Goal: Task Accomplishment & Management: Manage account settings

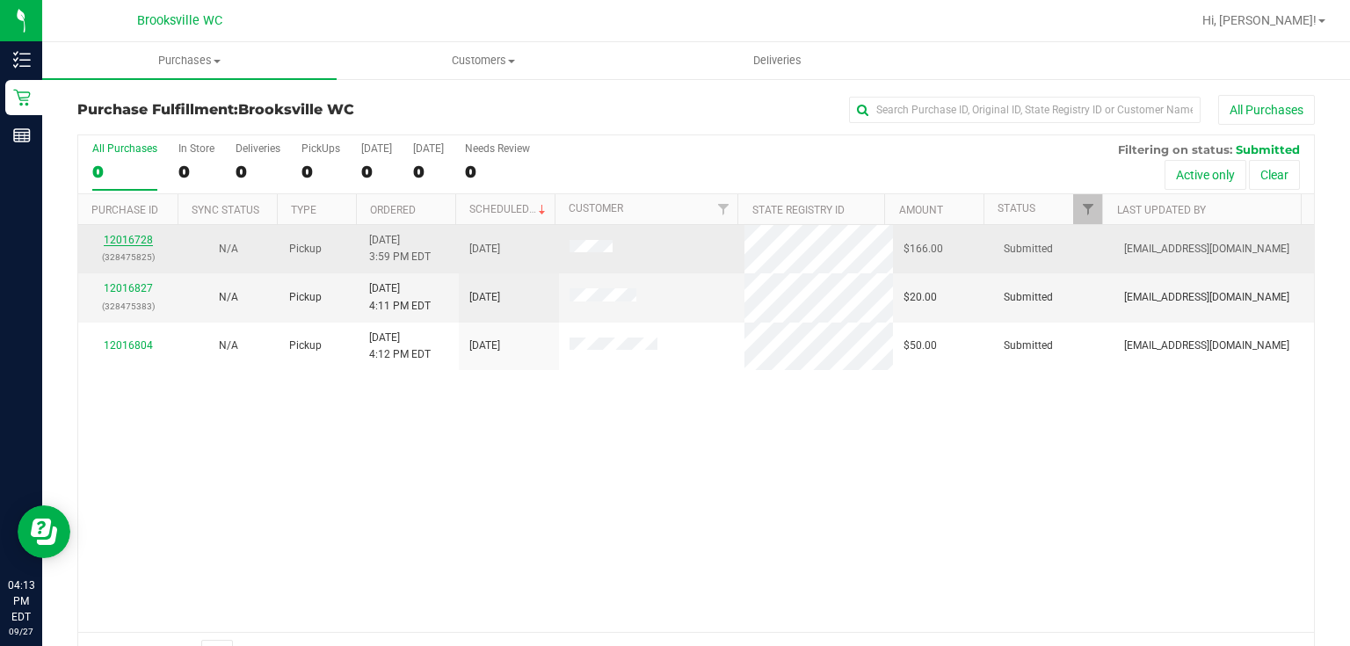
click at [149, 243] on link "12016728" at bounding box center [128, 240] width 49 height 12
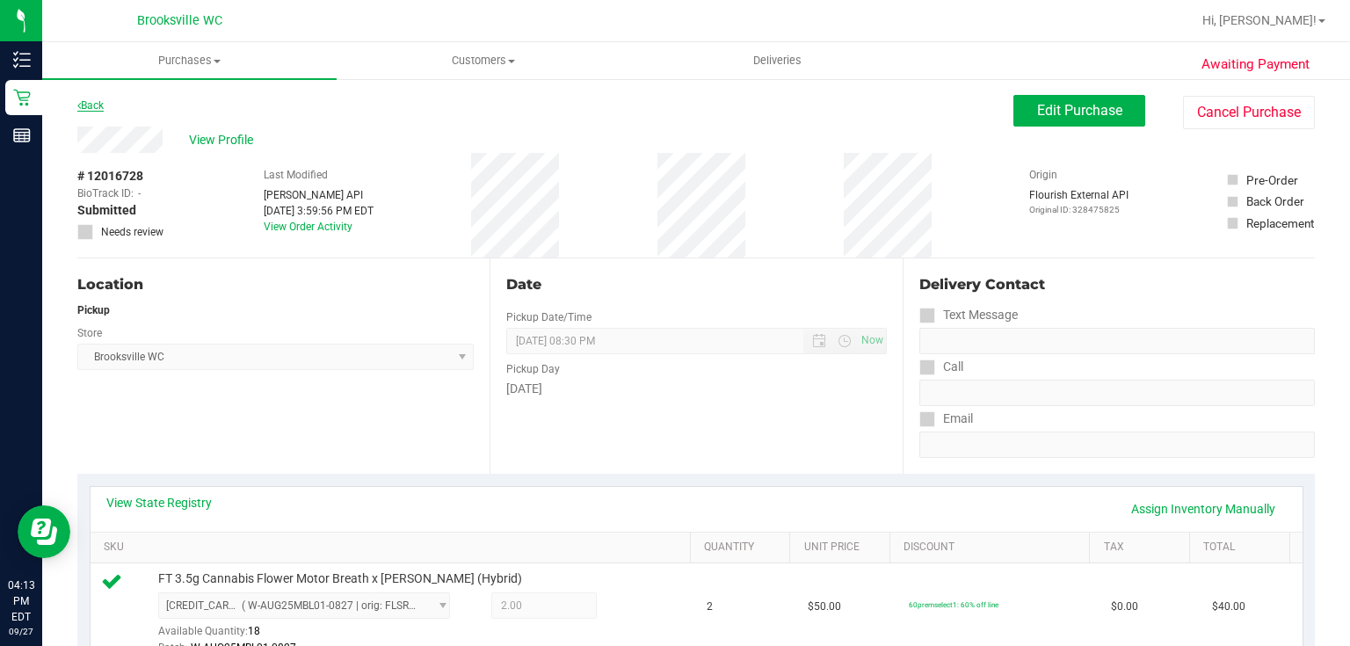
click at [97, 110] on link "Back" at bounding box center [90, 105] width 26 height 12
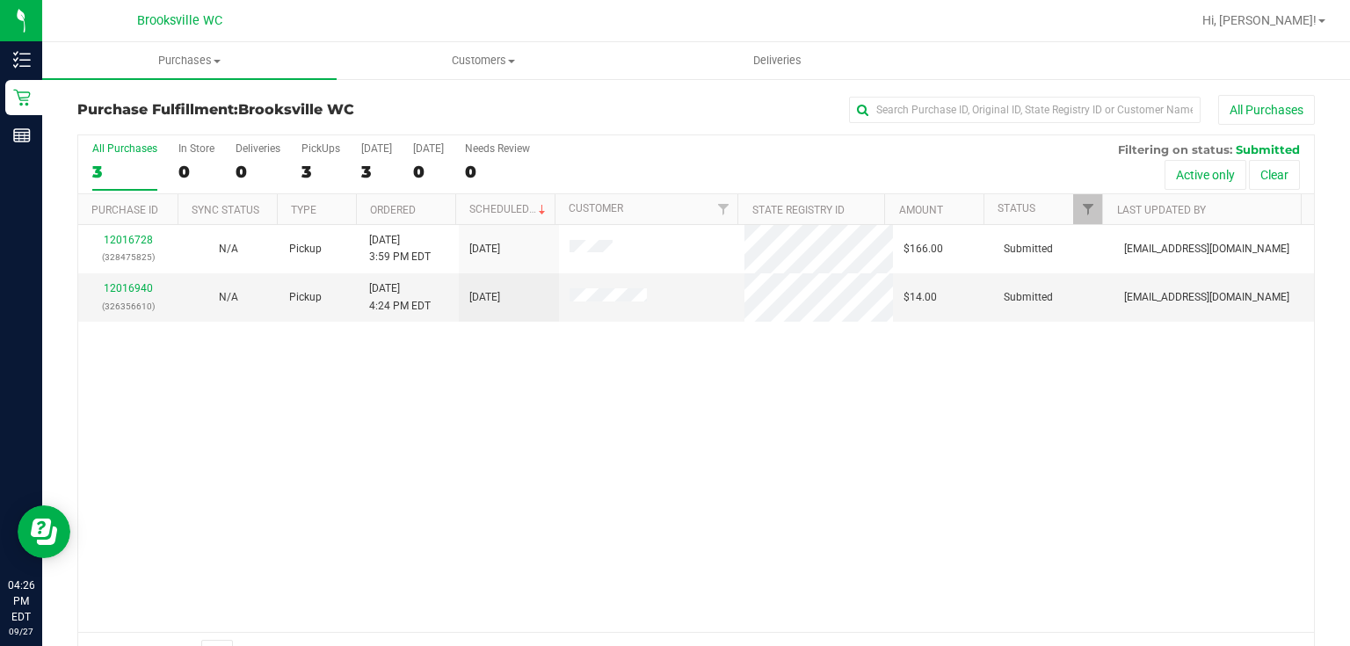
click at [400, 436] on div "12016728 (328475825) N/A Pickup [DATE] 3:59 PM EDT 9/27/2025 $166.00 Submitted …" at bounding box center [696, 428] width 1236 height 407
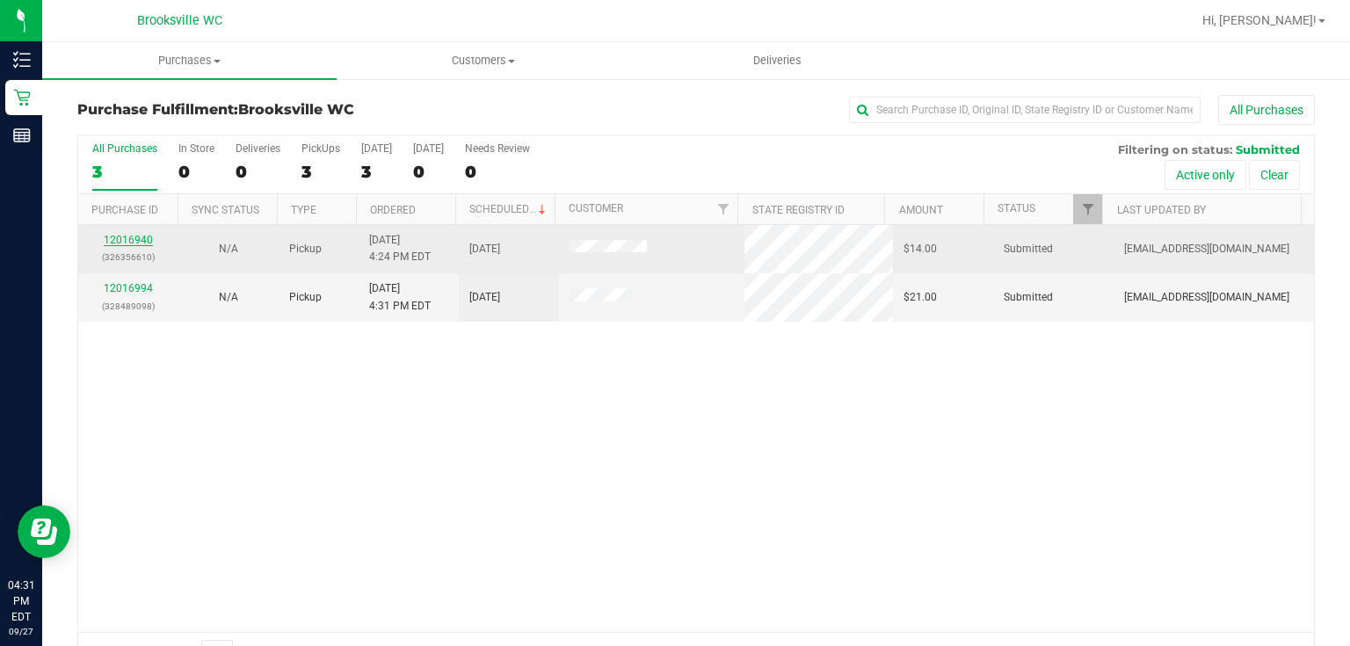
click at [135, 236] on link "12016940" at bounding box center [128, 240] width 49 height 12
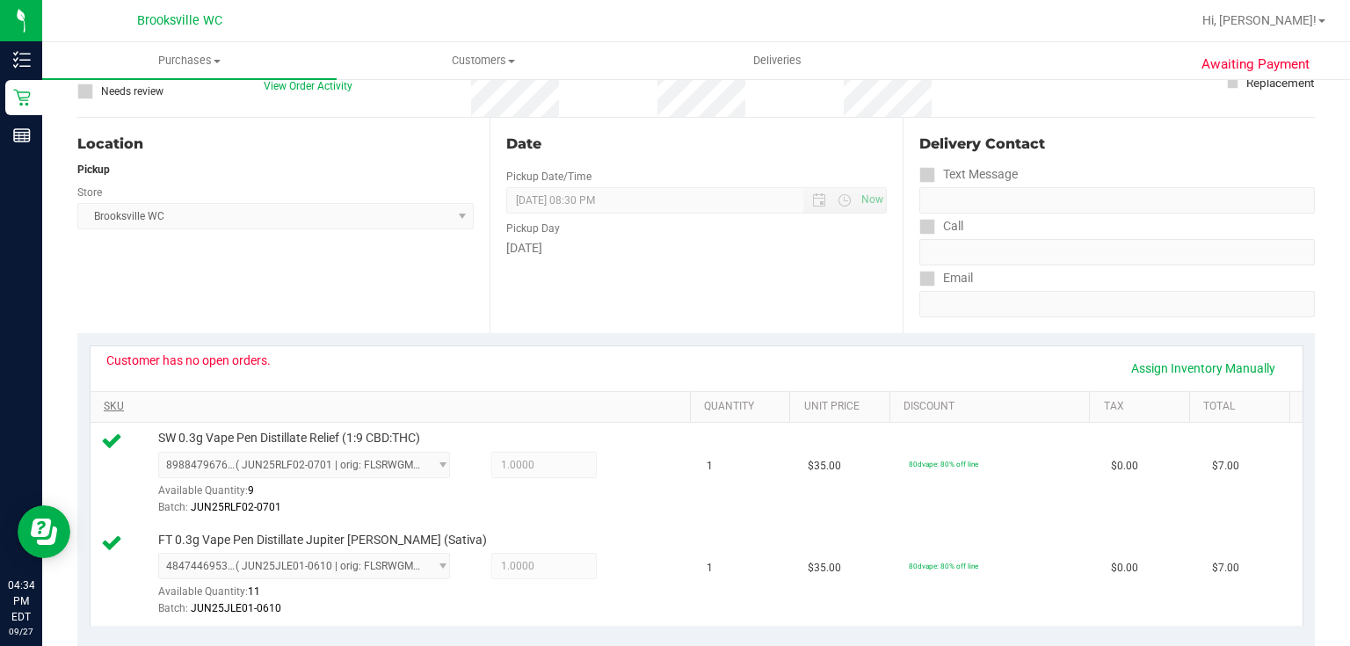
scroll to position [141, 0]
click at [1182, 369] on link "Assign Inventory Manually" at bounding box center [1203, 368] width 167 height 30
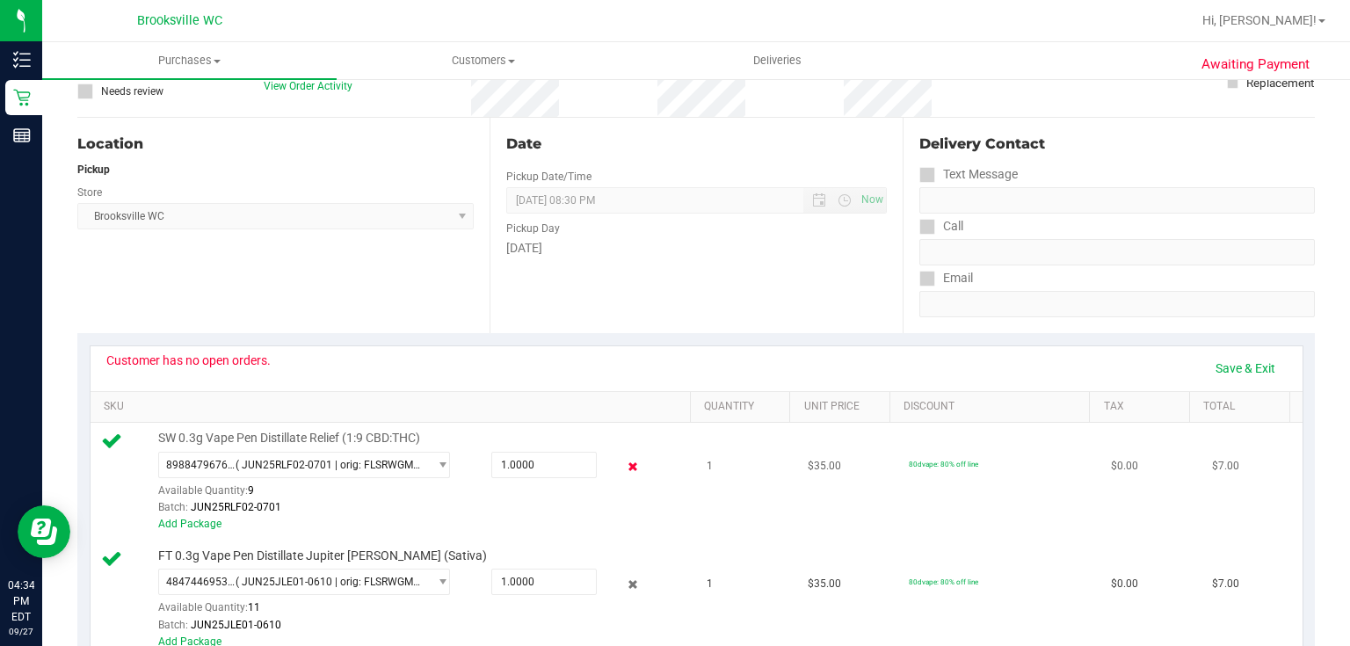
click at [623, 465] on icon at bounding box center [632, 467] width 18 height 20
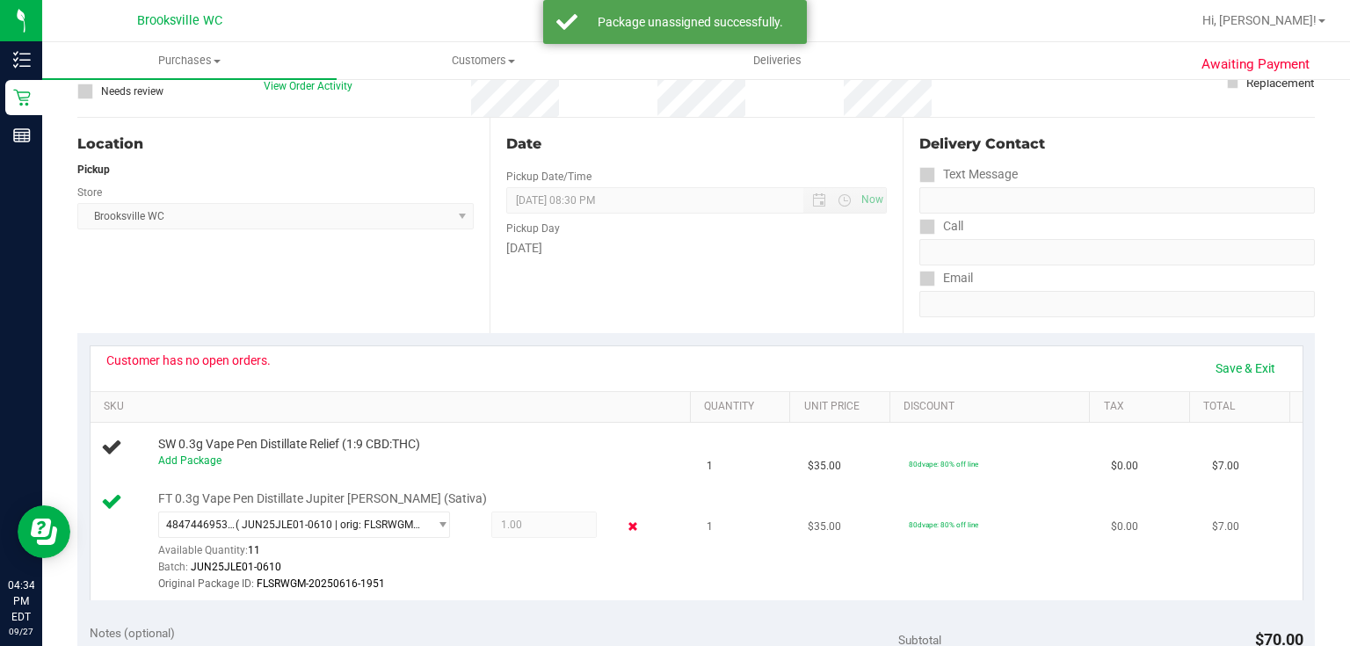
click at [623, 529] on icon at bounding box center [632, 527] width 18 height 20
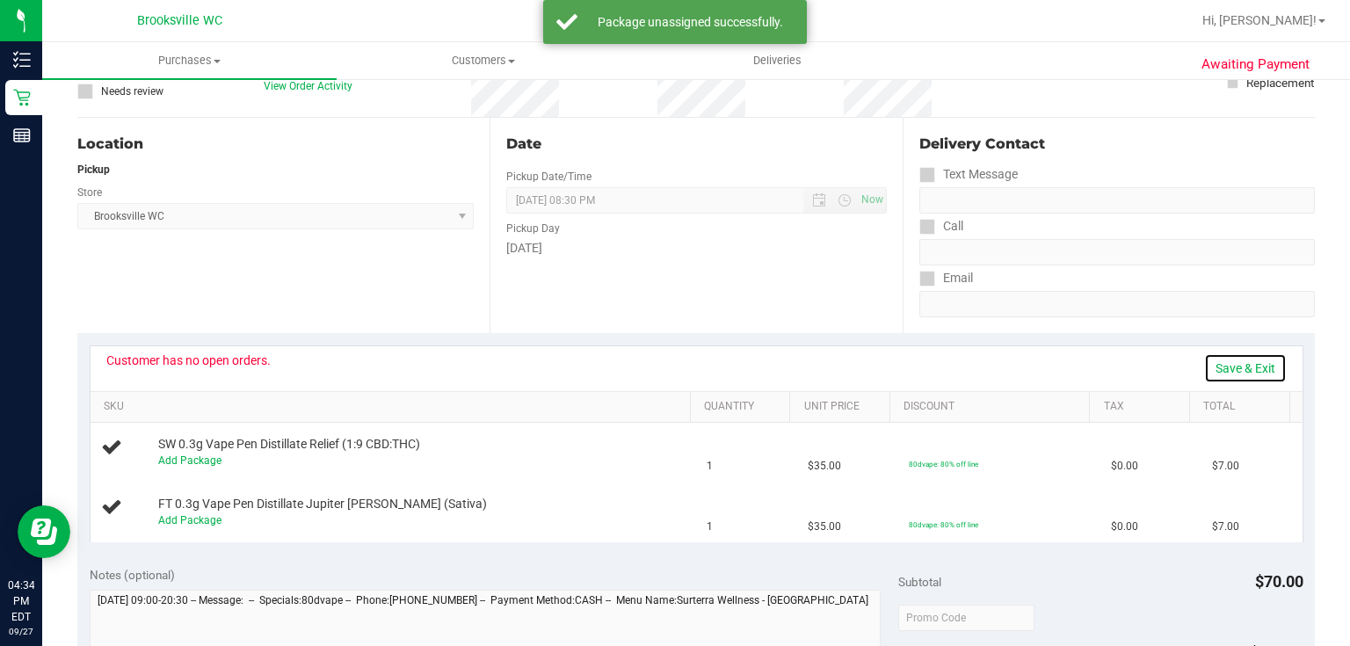
click at [1214, 372] on link "Save & Exit" at bounding box center [1245, 368] width 83 height 30
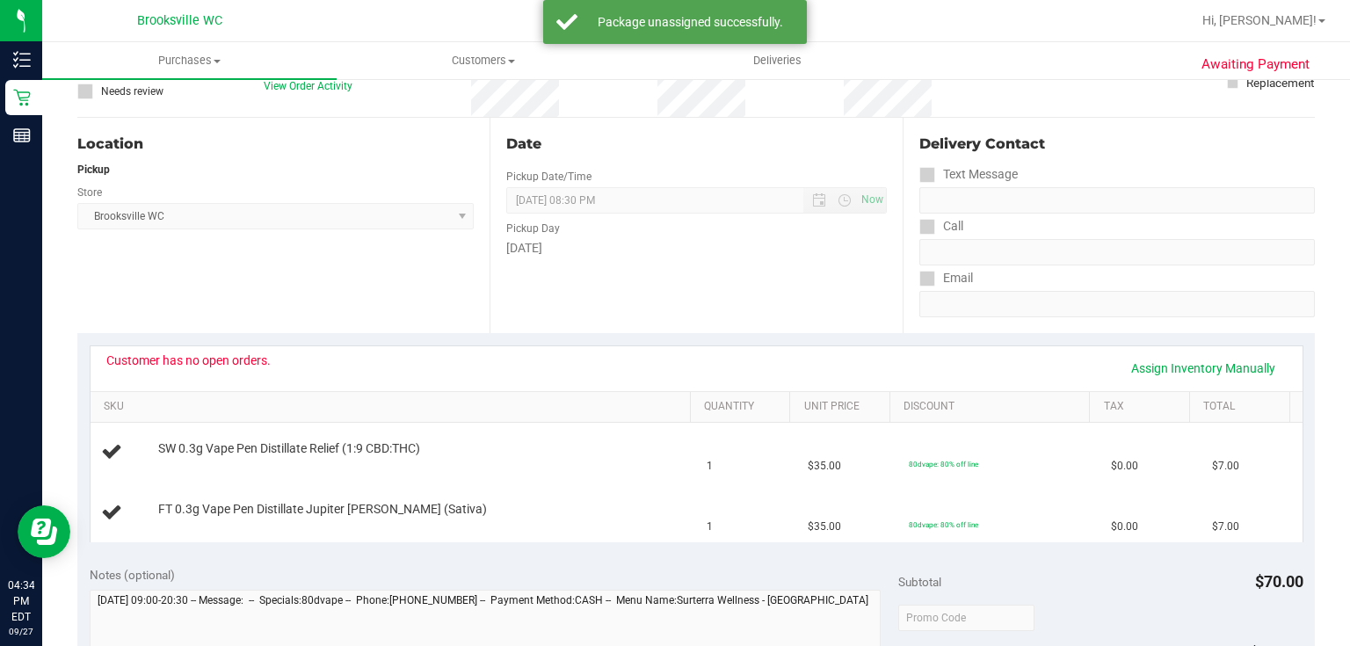
scroll to position [0, 0]
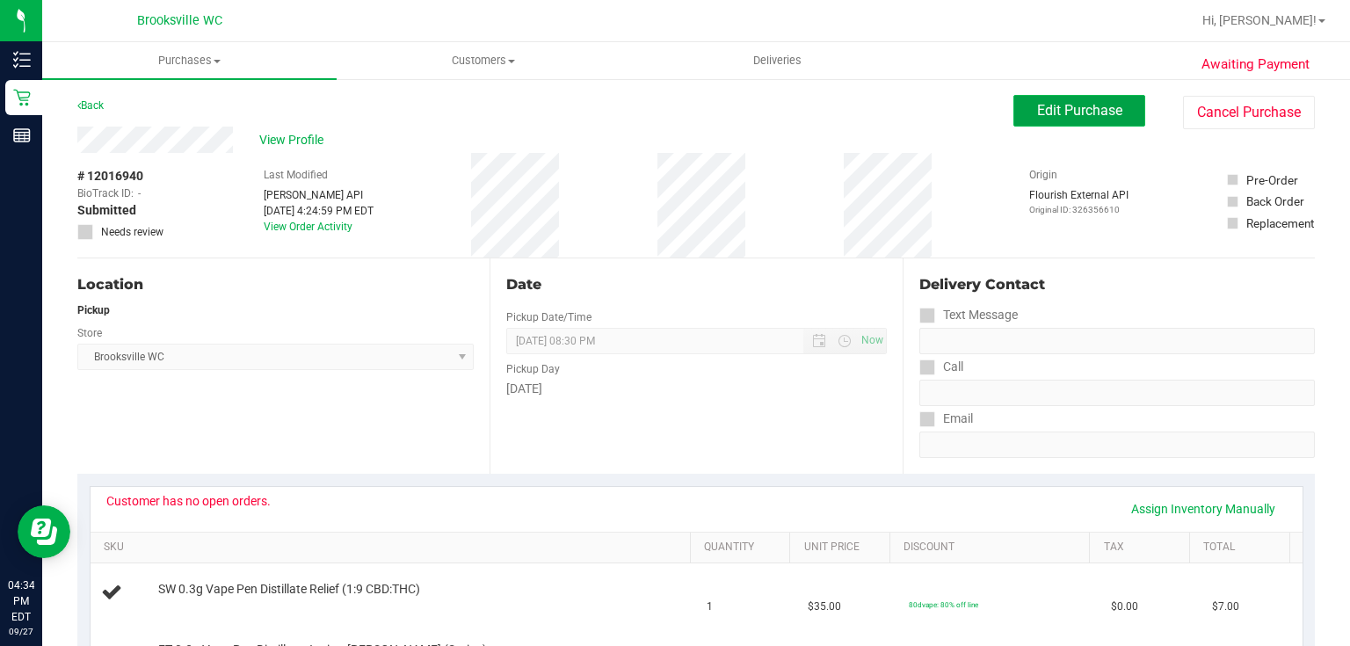
click at [1095, 120] on button "Edit Purchase" at bounding box center [1080, 111] width 132 height 32
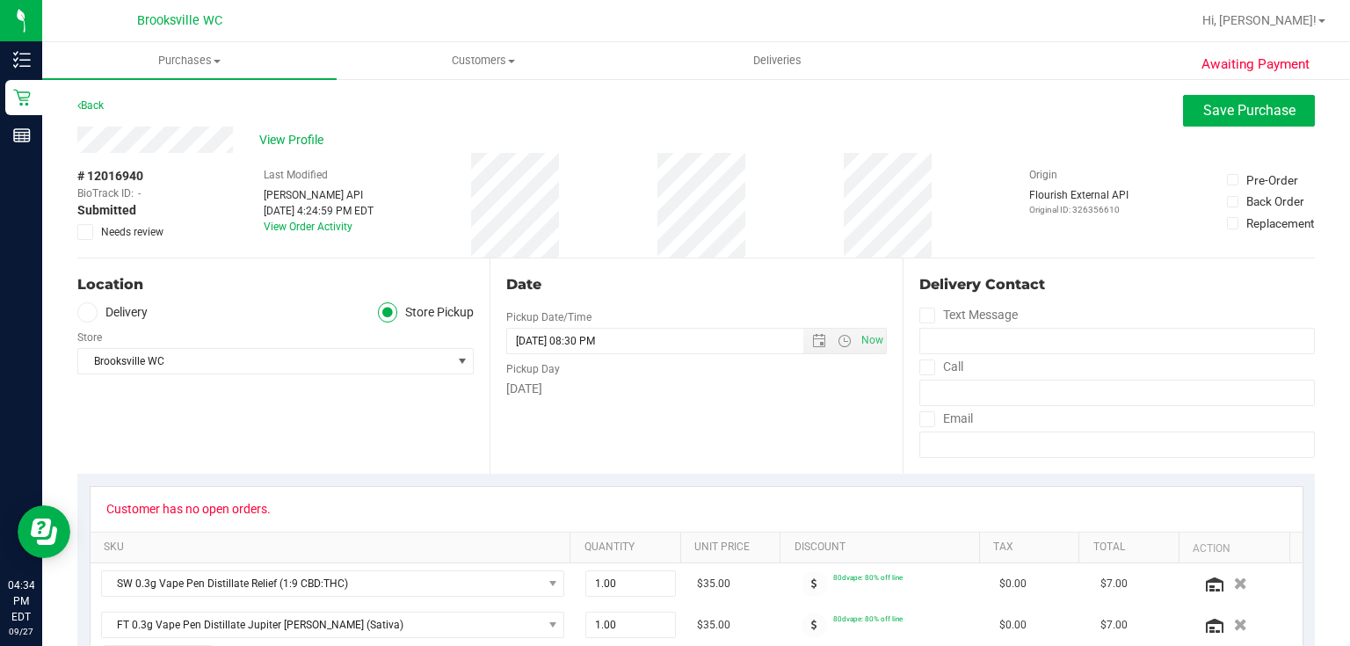
click at [104, 229] on span "Needs review" at bounding box center [132, 232] width 62 height 16
click at [0, 0] on input "Needs review" at bounding box center [0, 0] width 0 height 0
drag, startPoint x: 1296, startPoint y: 117, endPoint x: 1208, endPoint y: 135, distance: 89.8
click at [1295, 117] on button "Save Purchase" at bounding box center [1249, 111] width 132 height 32
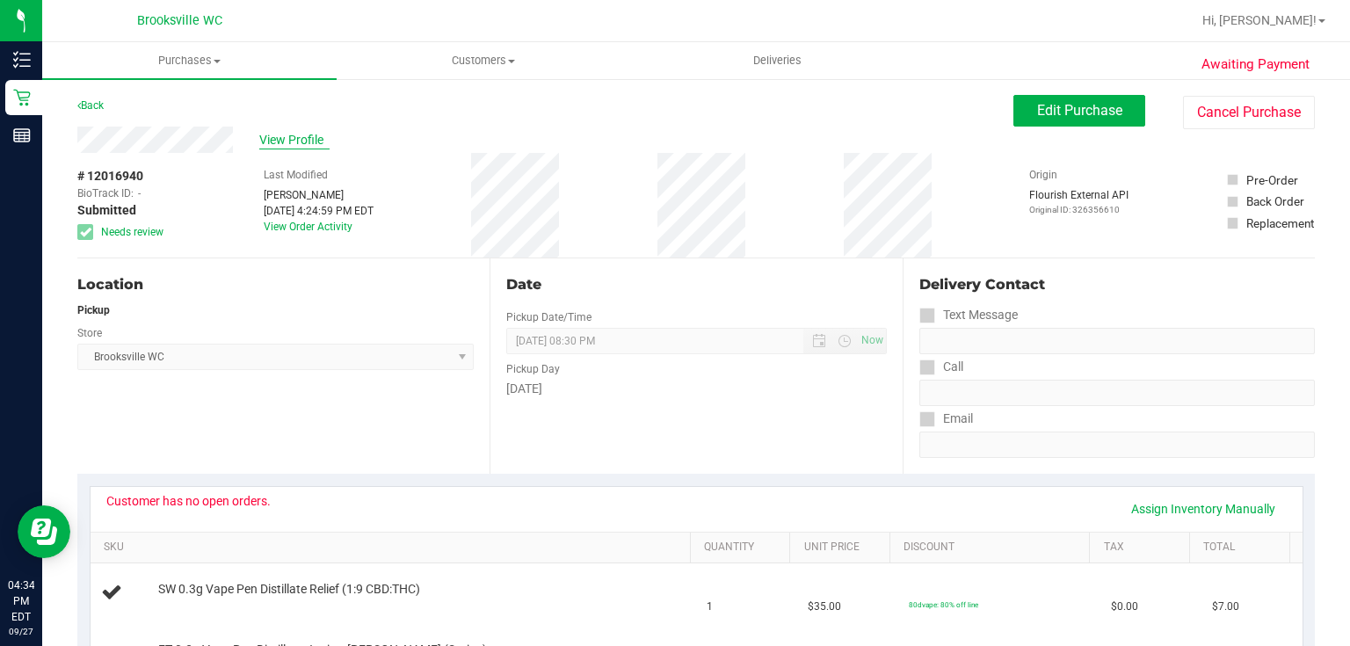
click at [287, 140] on span "View Profile" at bounding box center [294, 140] width 70 height 18
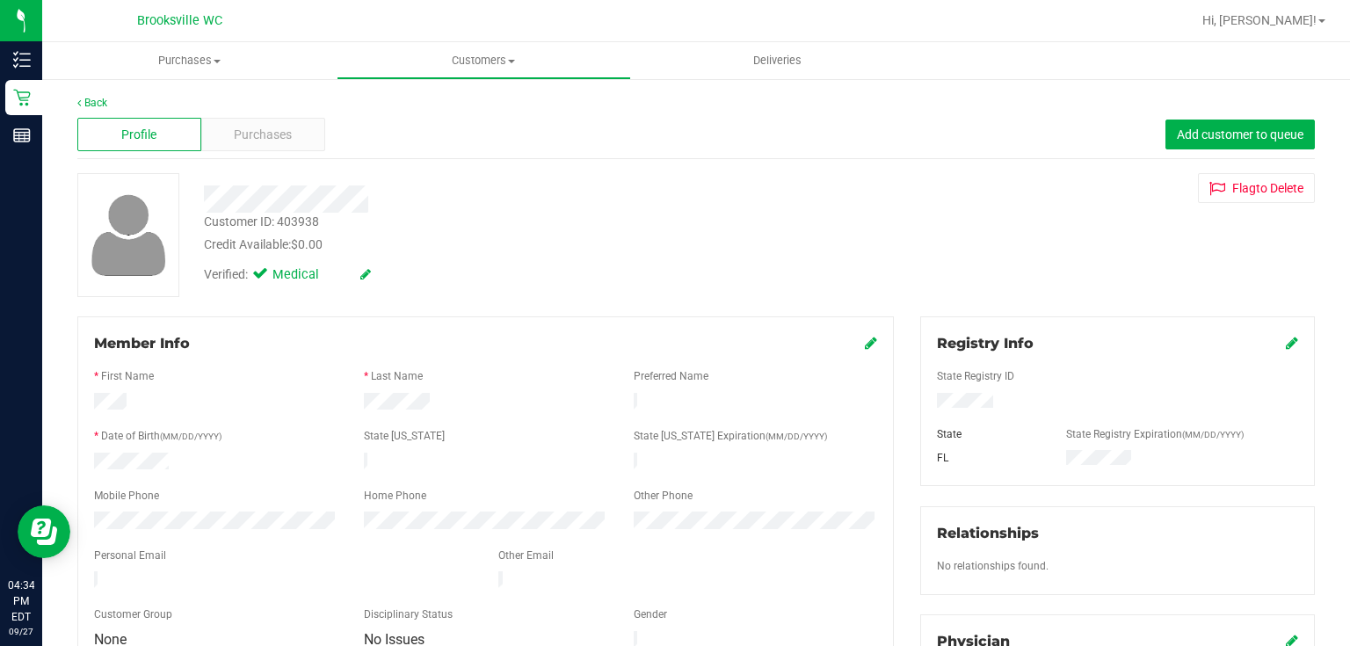
click at [280, 221] on div "Customer ID: 403938" at bounding box center [261, 222] width 115 height 18
click at [357, 230] on div "Customer ID: 403938 Credit Available: $0.00" at bounding box center [507, 233] width 632 height 41
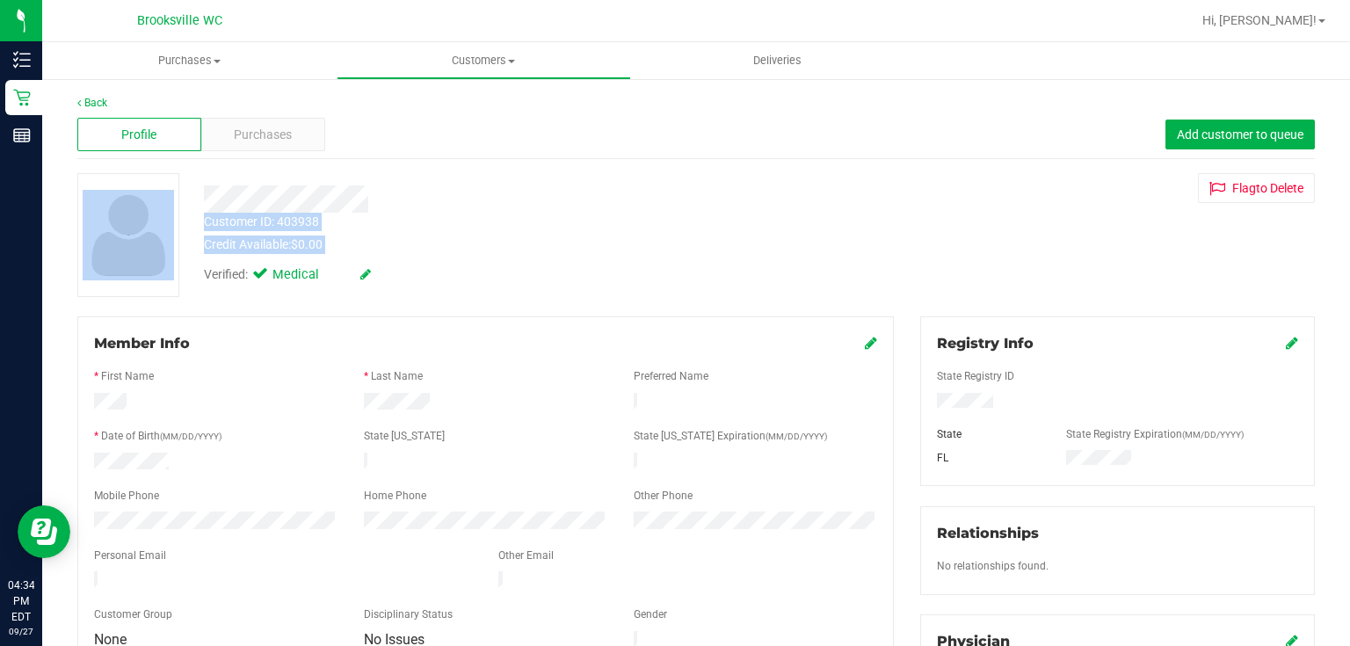
drag, startPoint x: 357, startPoint y: 230, endPoint x: 185, endPoint y: 214, distance: 172.2
click at [185, 214] on div "Customer ID: 403938 Credit Available: $0.00 Verified: Medical Flag to [GEOGRAPH…" at bounding box center [696, 235] width 1264 height 124
click at [230, 219] on div "Customer ID: 403938" at bounding box center [261, 222] width 115 height 18
drag, startPoint x: 337, startPoint y: 226, endPoint x: 186, endPoint y: 225, distance: 150.3
click at [186, 225] on div "Customer ID: 403938 Credit Available: $0.00 Verified: Medical Flag to [GEOGRAPH…" at bounding box center [696, 235] width 1264 height 124
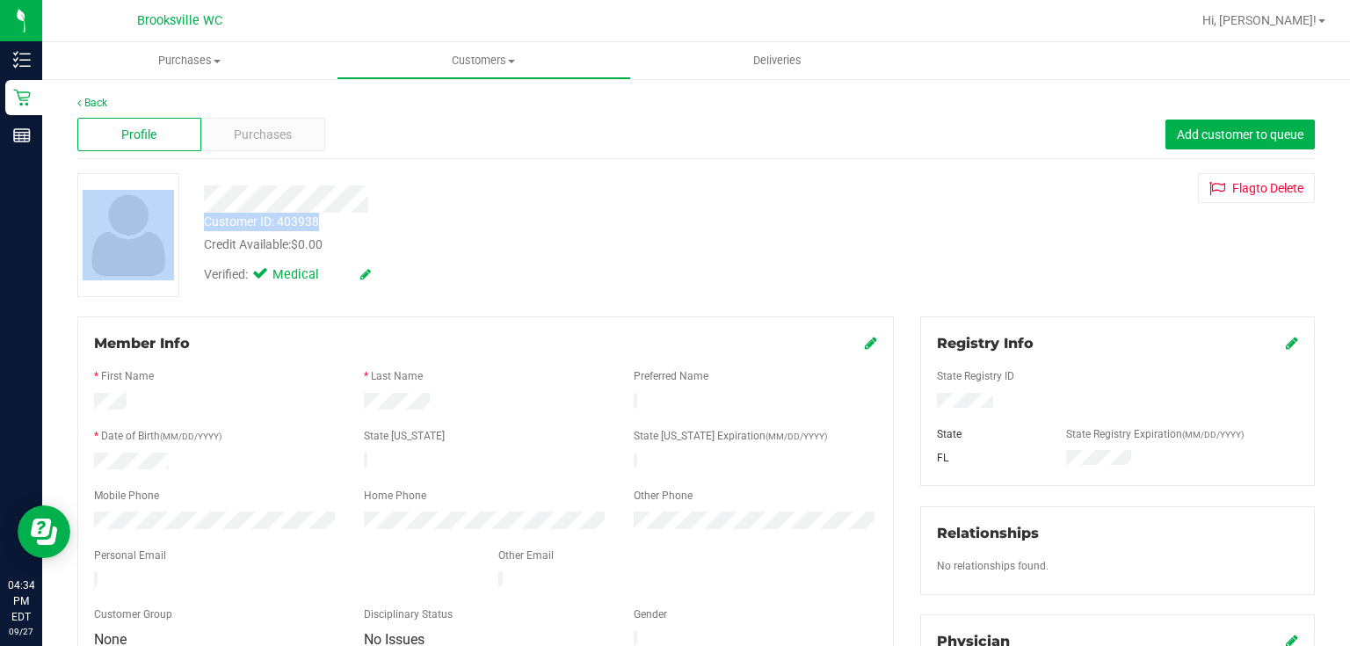
click at [238, 214] on div "Customer ID: 403938" at bounding box center [261, 222] width 115 height 18
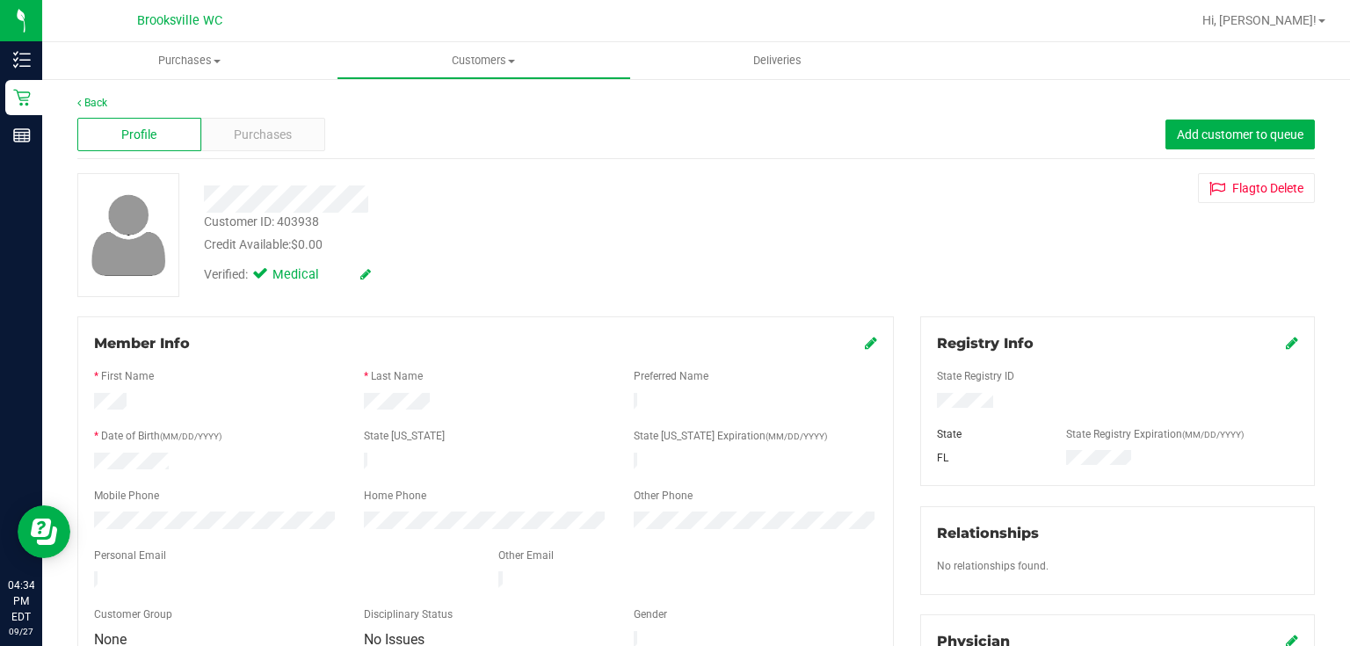
click at [243, 221] on div "Customer ID: 403938" at bounding box center [261, 222] width 115 height 18
copy div "Customer ID: 403938"
click at [1220, 239] on div "Customer ID: 403938 Credit Available: $0.00 Verified: Medical Flag to [GEOGRAPH…" at bounding box center [696, 235] width 1264 height 124
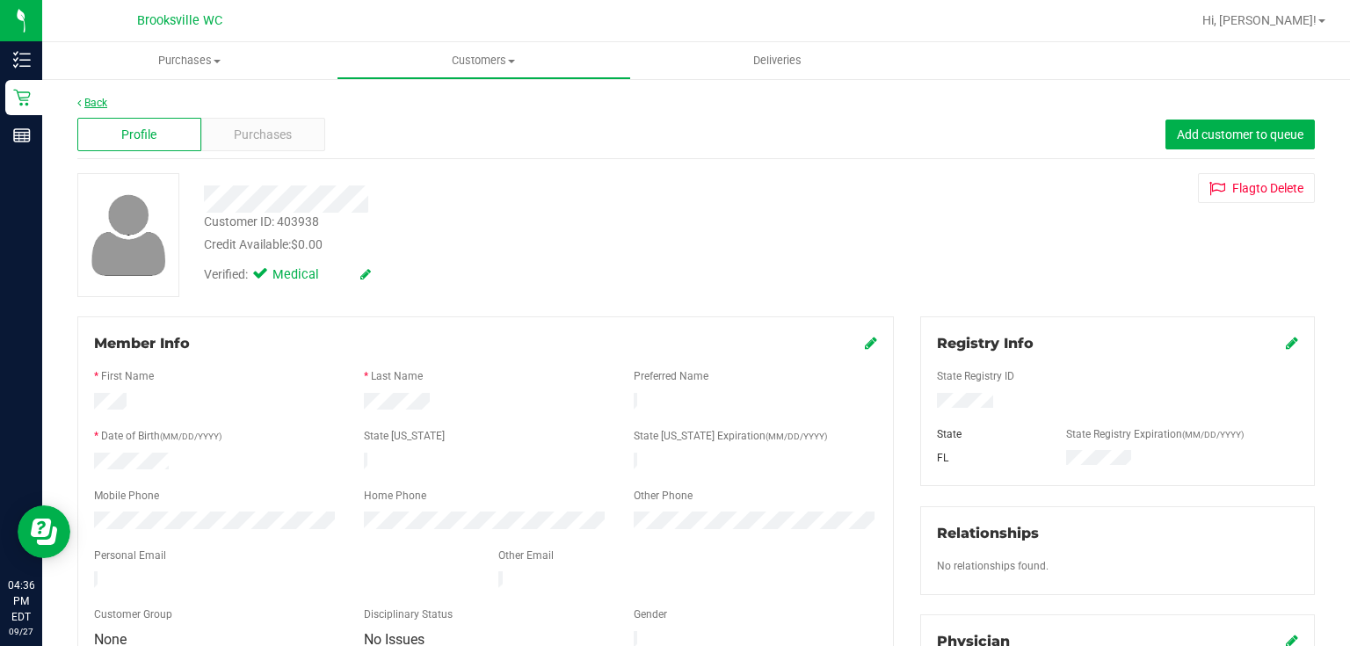
click at [84, 105] on link "Back" at bounding box center [92, 103] width 30 height 12
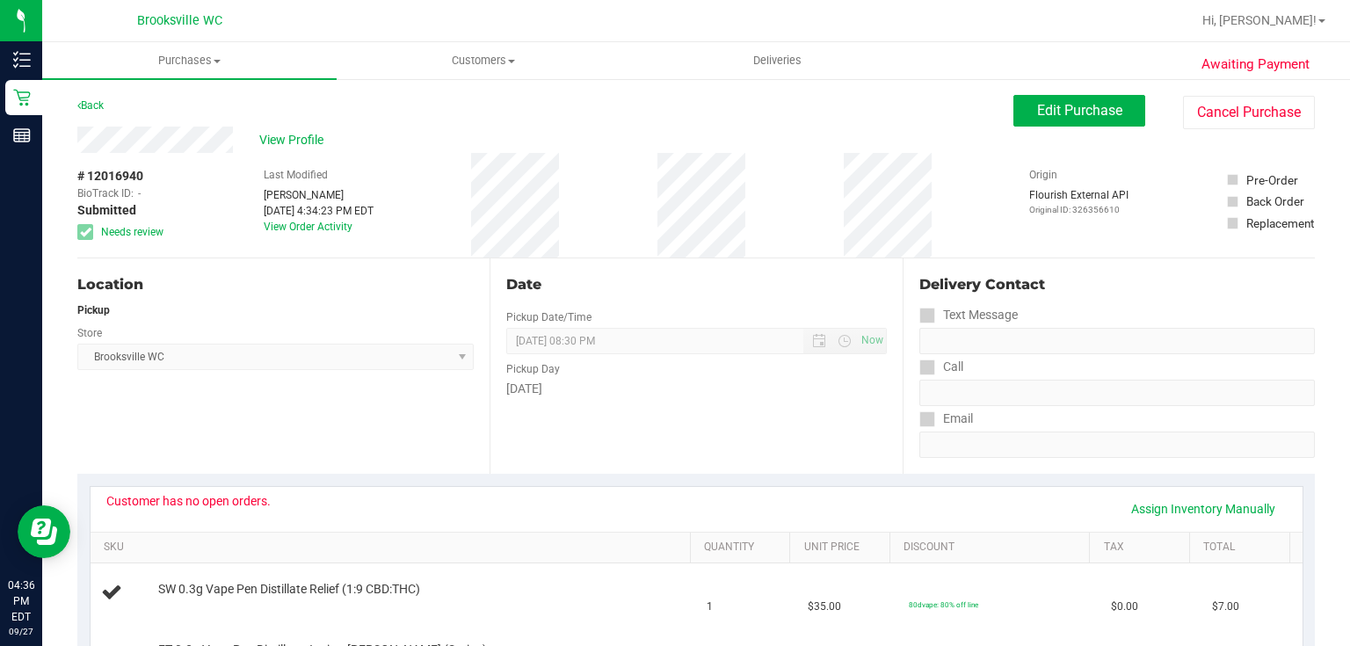
click at [178, 10] on div "Brooksville WC" at bounding box center [179, 20] width 85 height 21
click at [169, 64] on span "Purchases" at bounding box center [189, 61] width 294 height 16
click at [125, 119] on li "Fulfillment" at bounding box center [189, 127] width 294 height 21
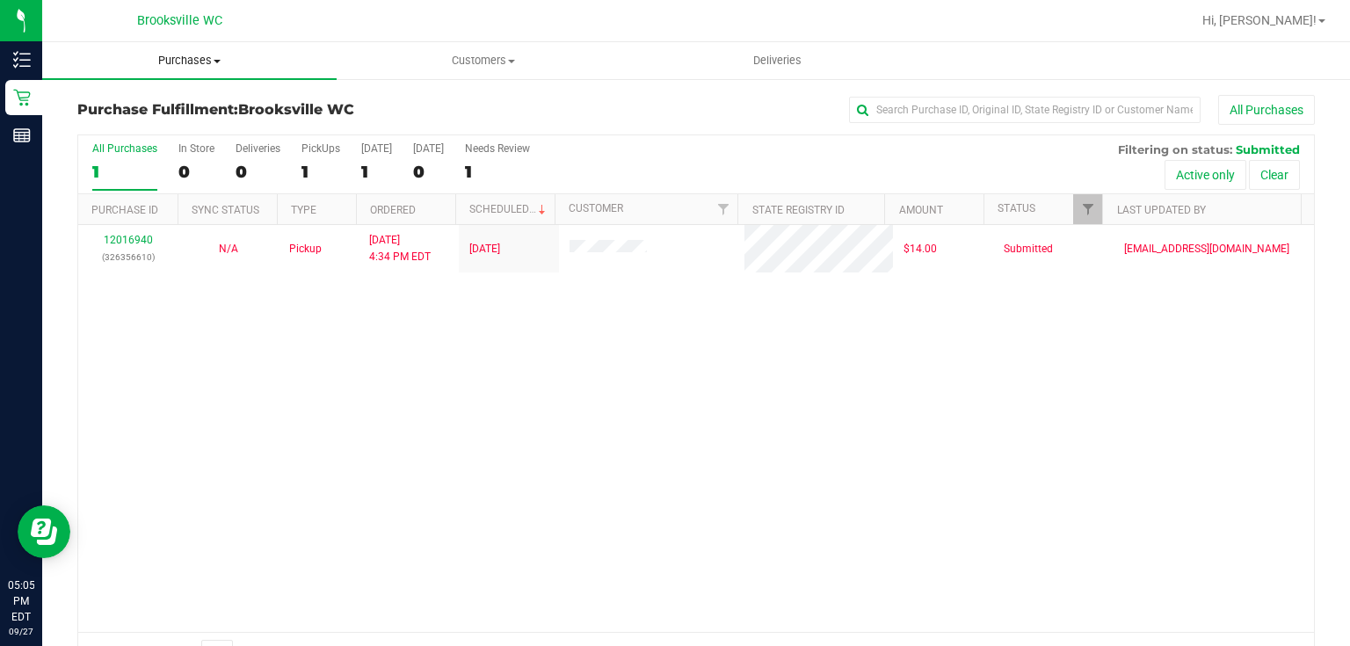
click at [160, 49] on uib-tab-heading "Purchases Summary of purchases Fulfillment All purchases" at bounding box center [189, 60] width 294 height 37
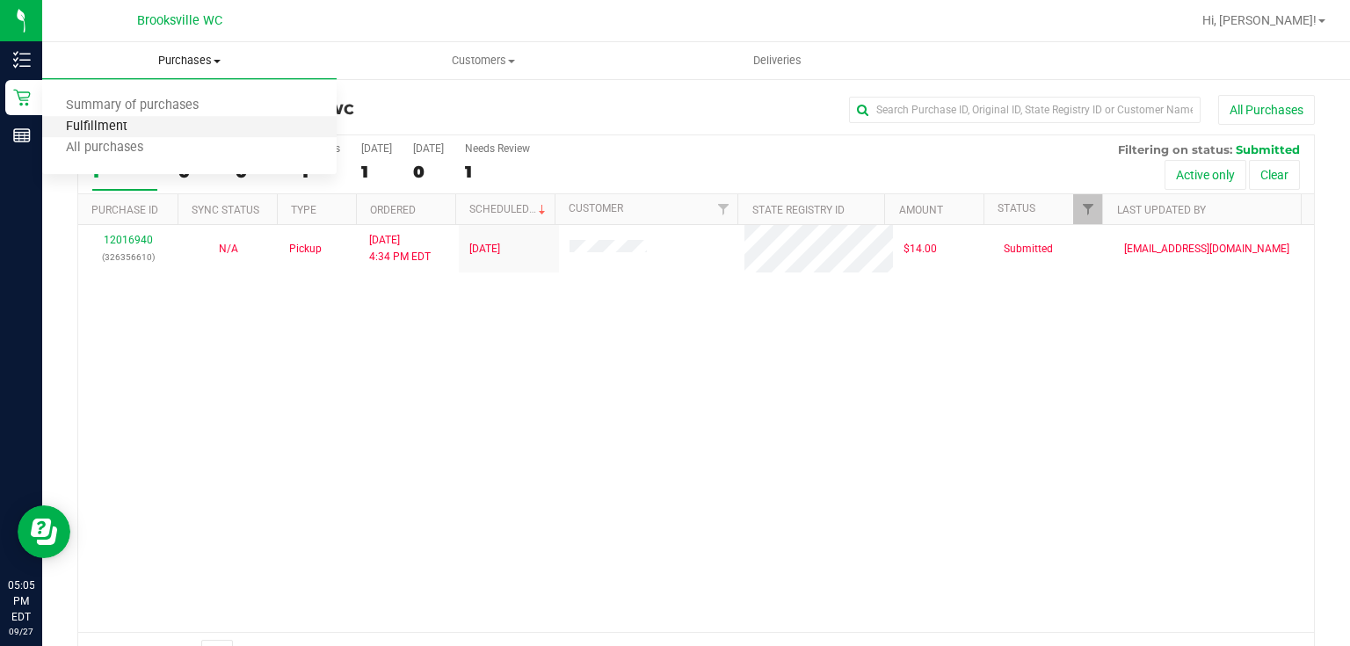
click at [136, 126] on span "Fulfillment" at bounding box center [96, 127] width 109 height 15
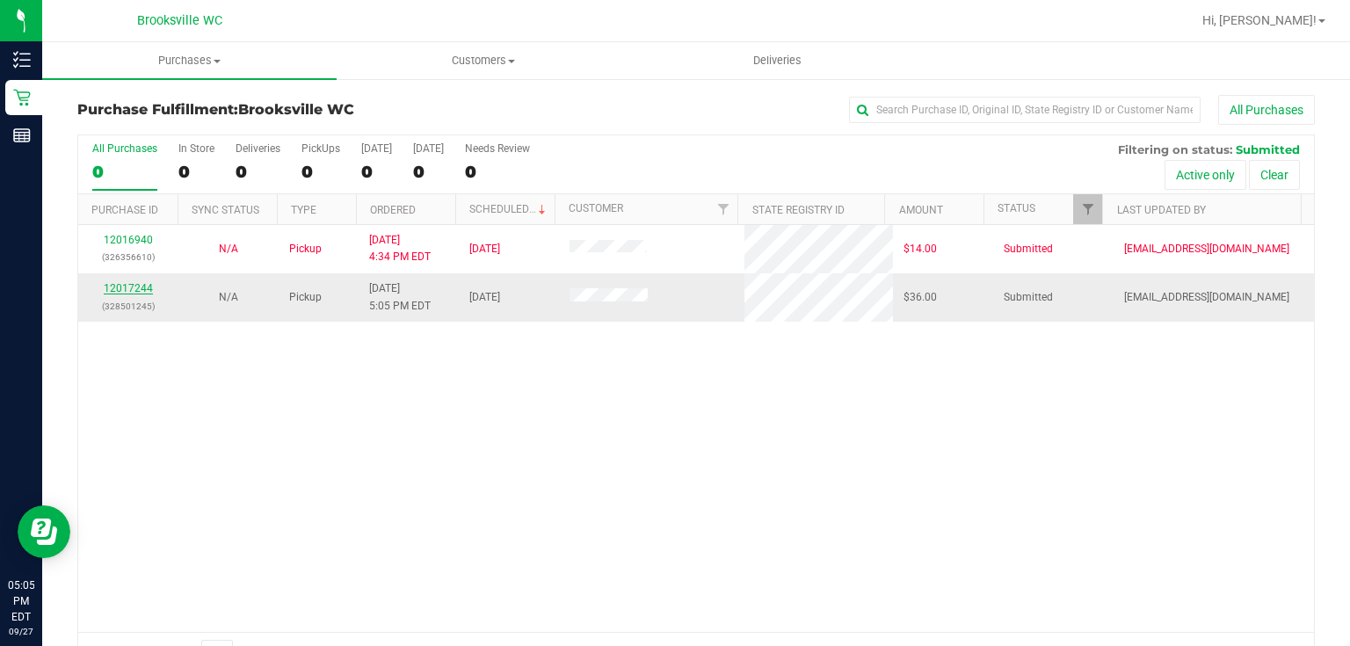
click at [116, 285] on link "12017244" at bounding box center [128, 288] width 49 height 12
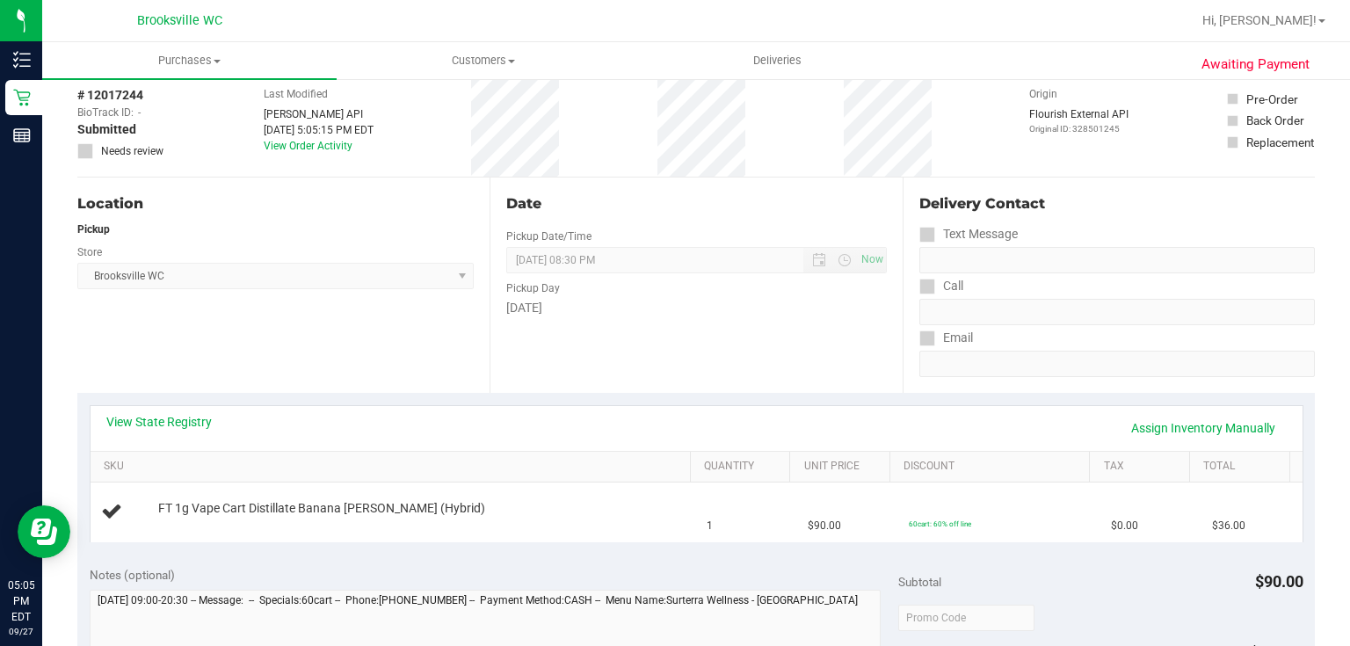
scroll to position [211, 0]
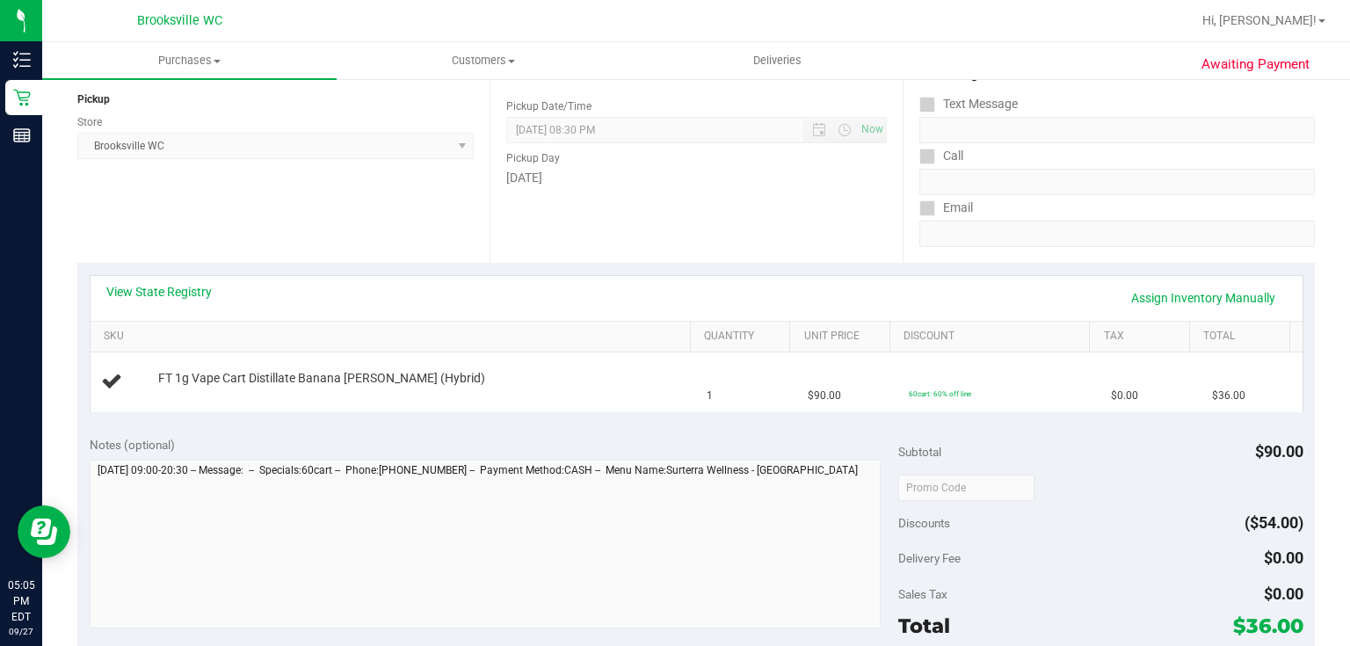
click at [699, 429] on div "Notes (optional) Subtotal $90.00 Discounts ($54.00) Delivery Fee $0.00 Sales Ta…" at bounding box center [696, 582] width 1238 height 316
click at [356, 439] on div "Notes (optional)" at bounding box center [495, 445] width 810 height 18
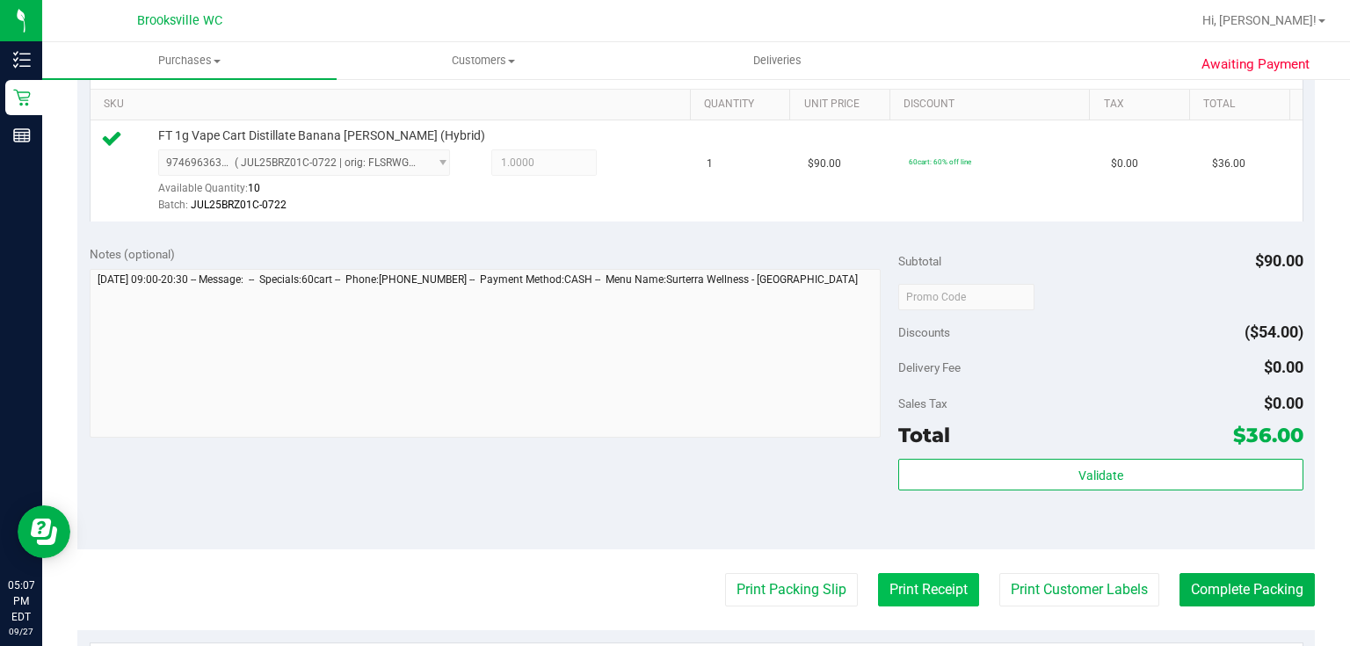
scroll to position [563, 0]
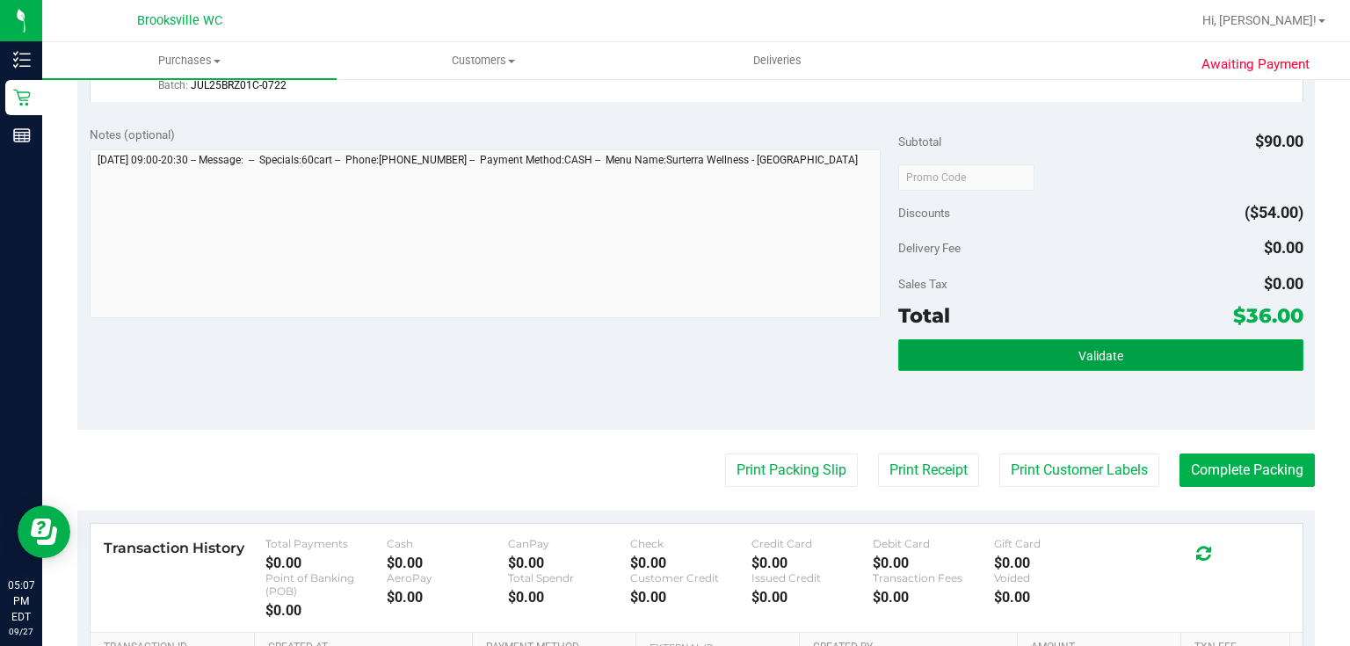
click at [1022, 369] on button "Validate" at bounding box center [1100, 355] width 404 height 32
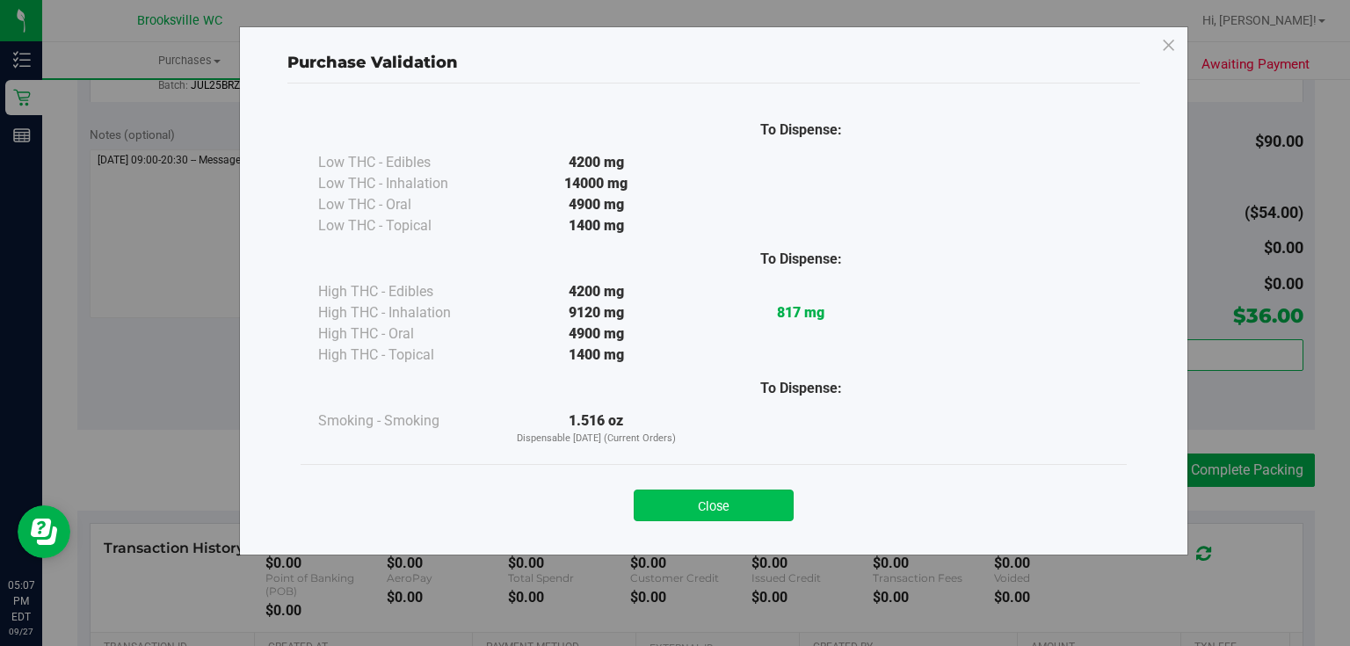
click at [698, 520] on button "Close" at bounding box center [714, 506] width 160 height 32
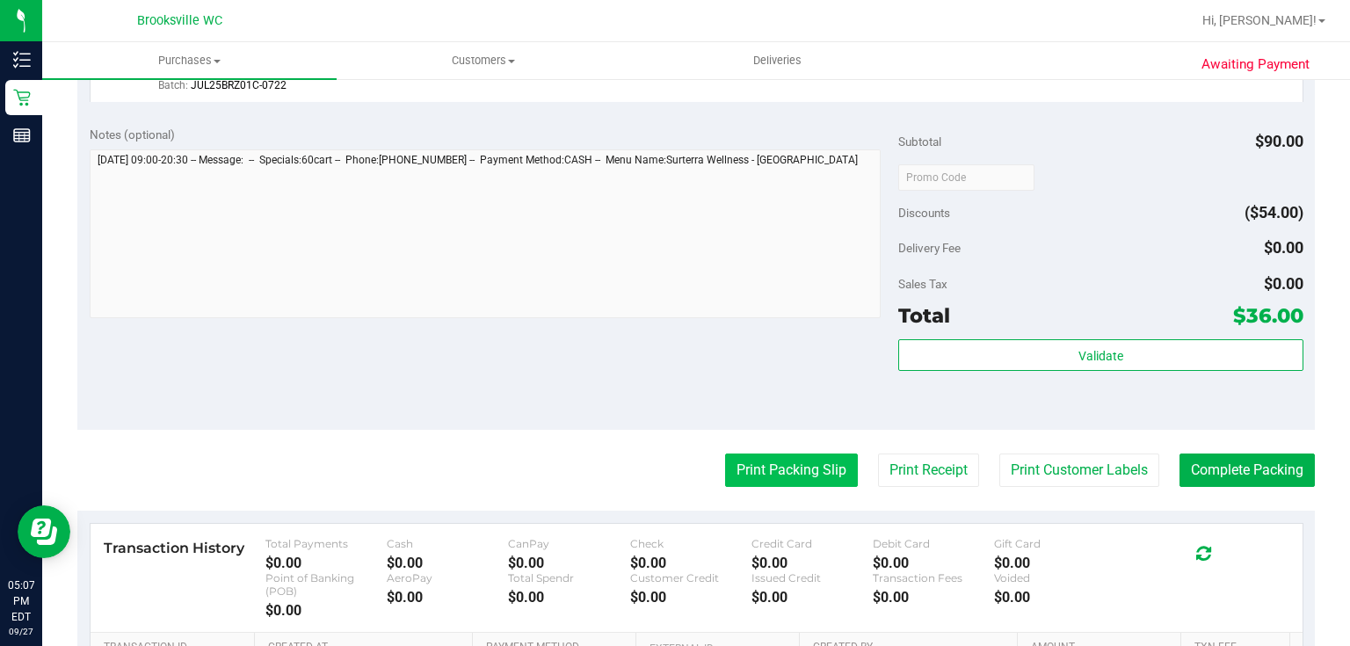
click at [767, 471] on button "Print Packing Slip" at bounding box center [791, 470] width 133 height 33
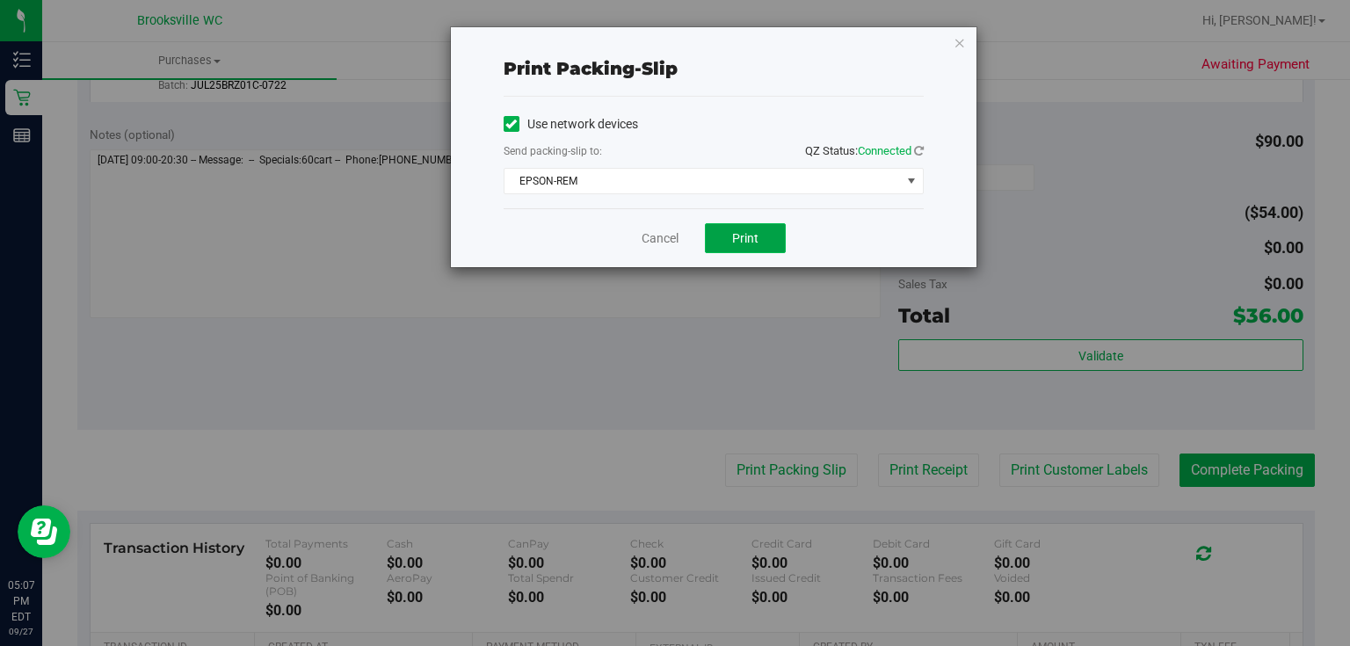
click at [750, 231] on span "Print" at bounding box center [745, 238] width 26 height 14
click at [959, 42] on icon "button" at bounding box center [960, 42] width 12 height 21
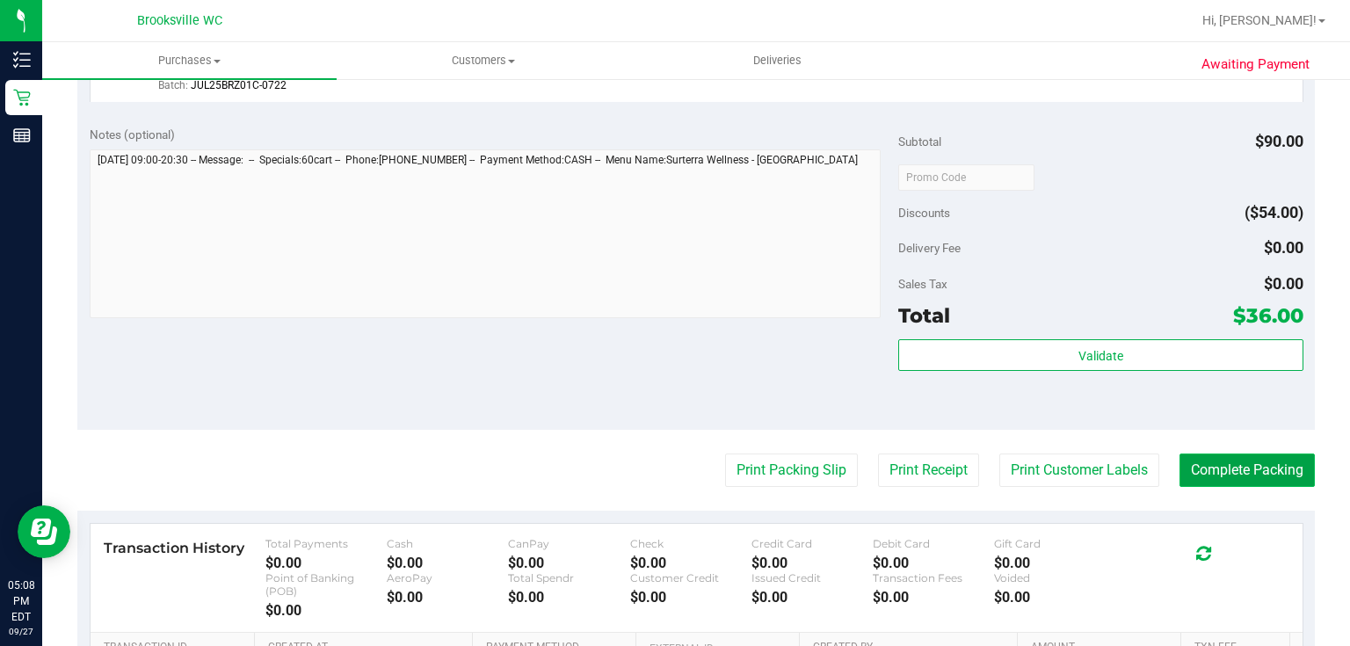
click at [1239, 476] on button "Complete Packing" at bounding box center [1247, 470] width 135 height 33
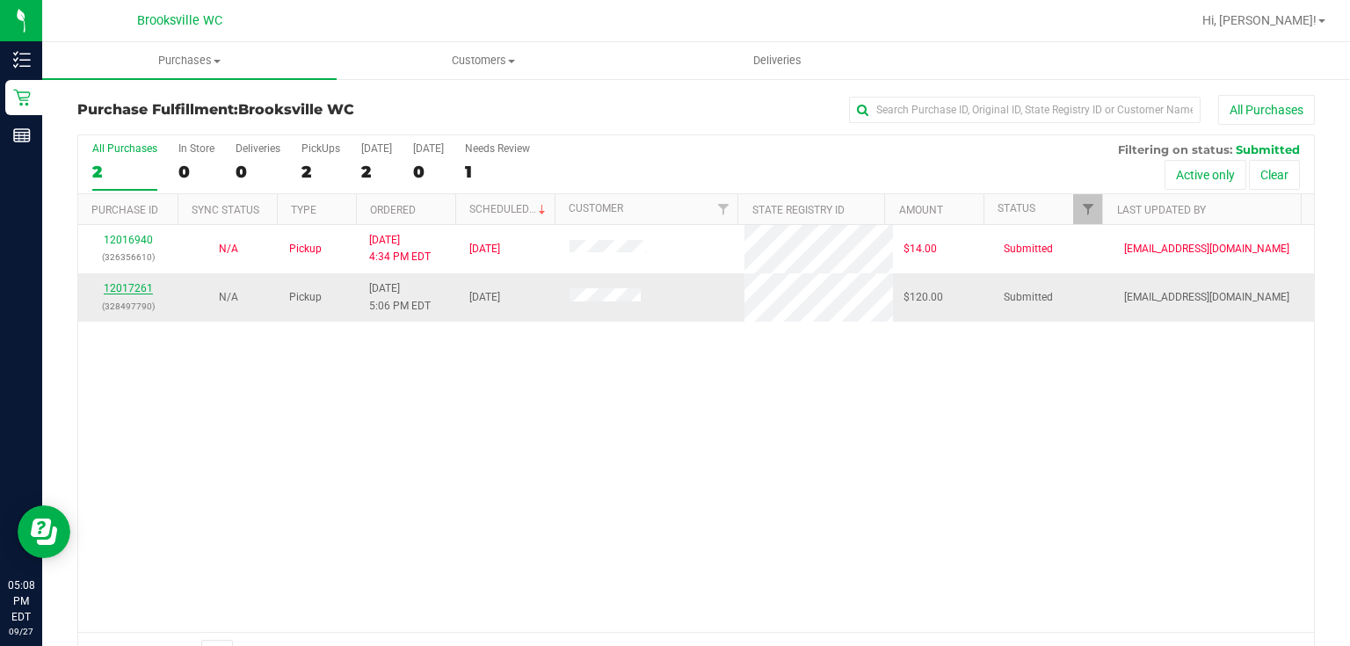
click at [134, 286] on link "12017261" at bounding box center [128, 288] width 49 height 12
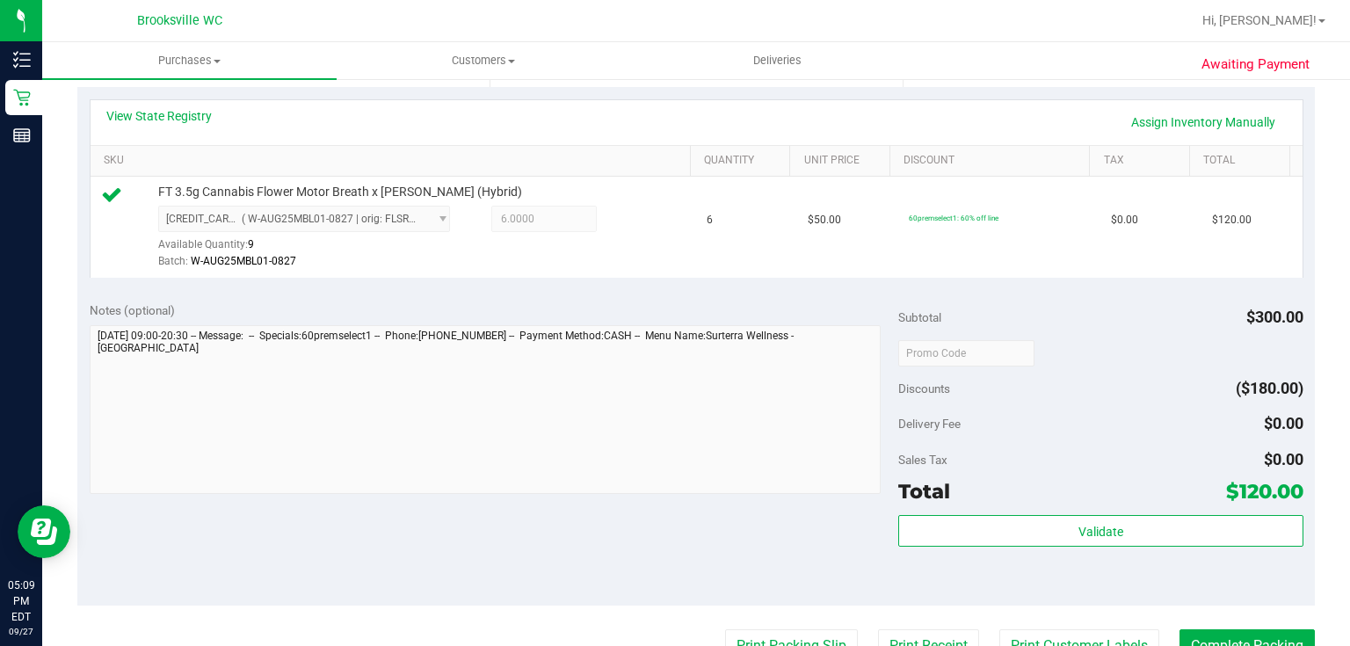
scroll to position [422, 0]
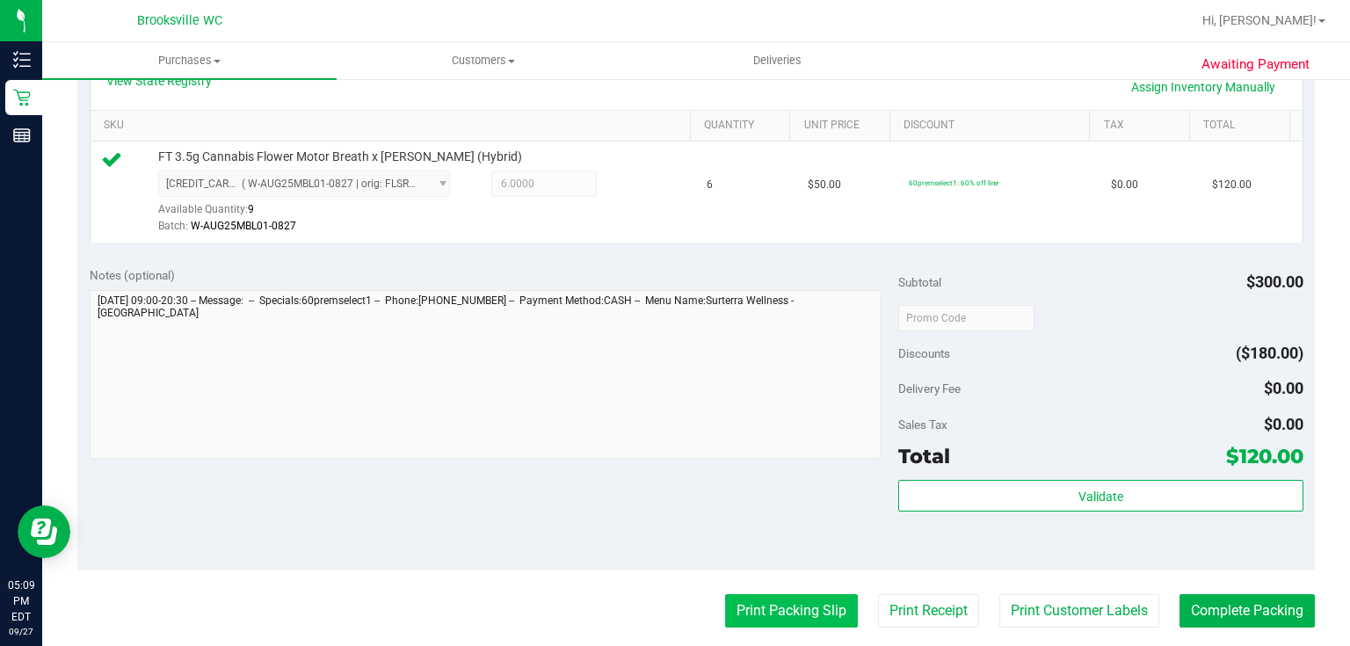
click at [742, 594] on button "Print Packing Slip" at bounding box center [791, 610] width 133 height 33
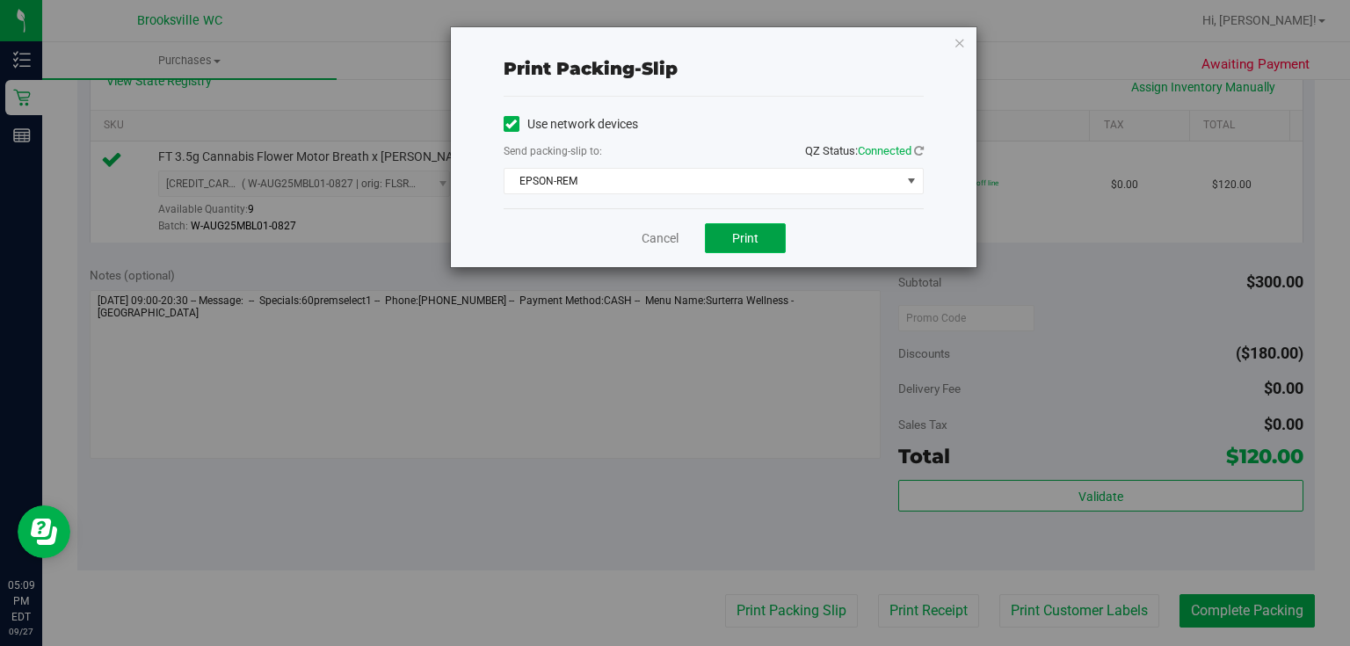
click at [740, 223] on button "Print" at bounding box center [745, 238] width 81 height 30
click at [966, 42] on div "Print packing-slip Use network devices Send packing-slip to: QZ Status: Connect…" at bounding box center [714, 147] width 526 height 240
click at [967, 46] on div "Print packing-slip Use network devices Send packing-slip to: QZ Status: Connect…" at bounding box center [714, 147] width 526 height 240
click at [963, 47] on icon "button" at bounding box center [960, 42] width 12 height 21
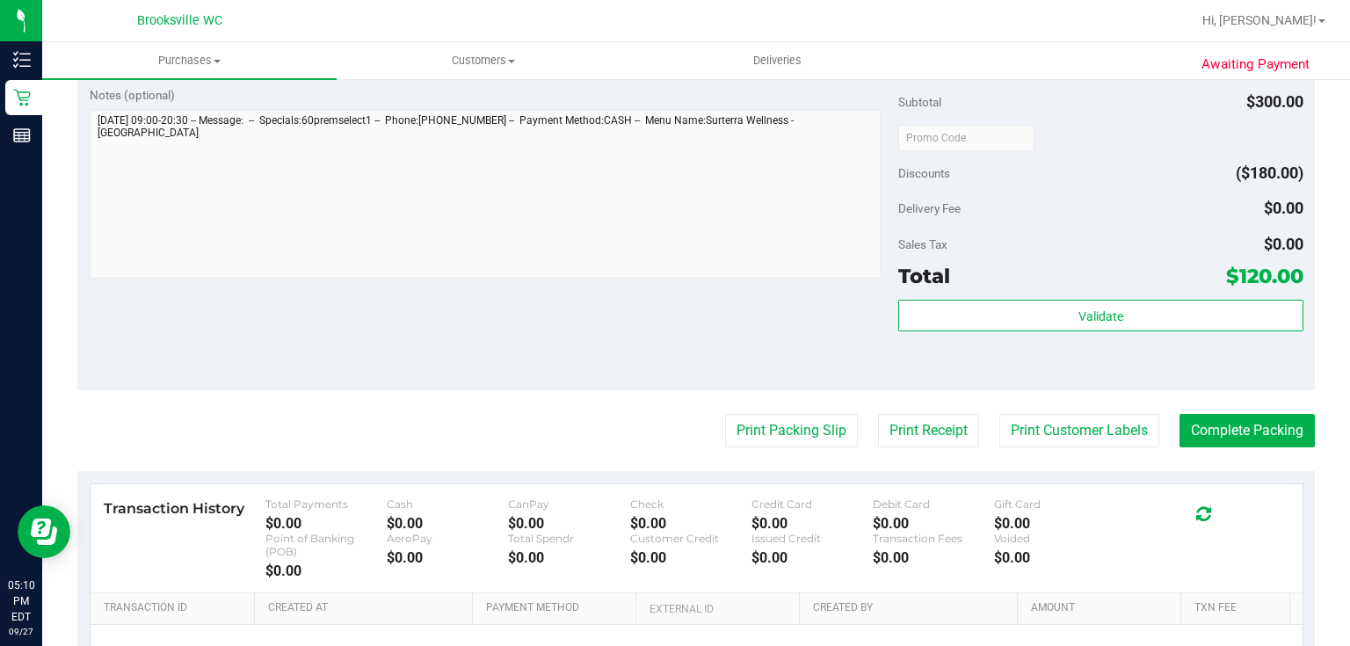
scroll to position [774, 0]
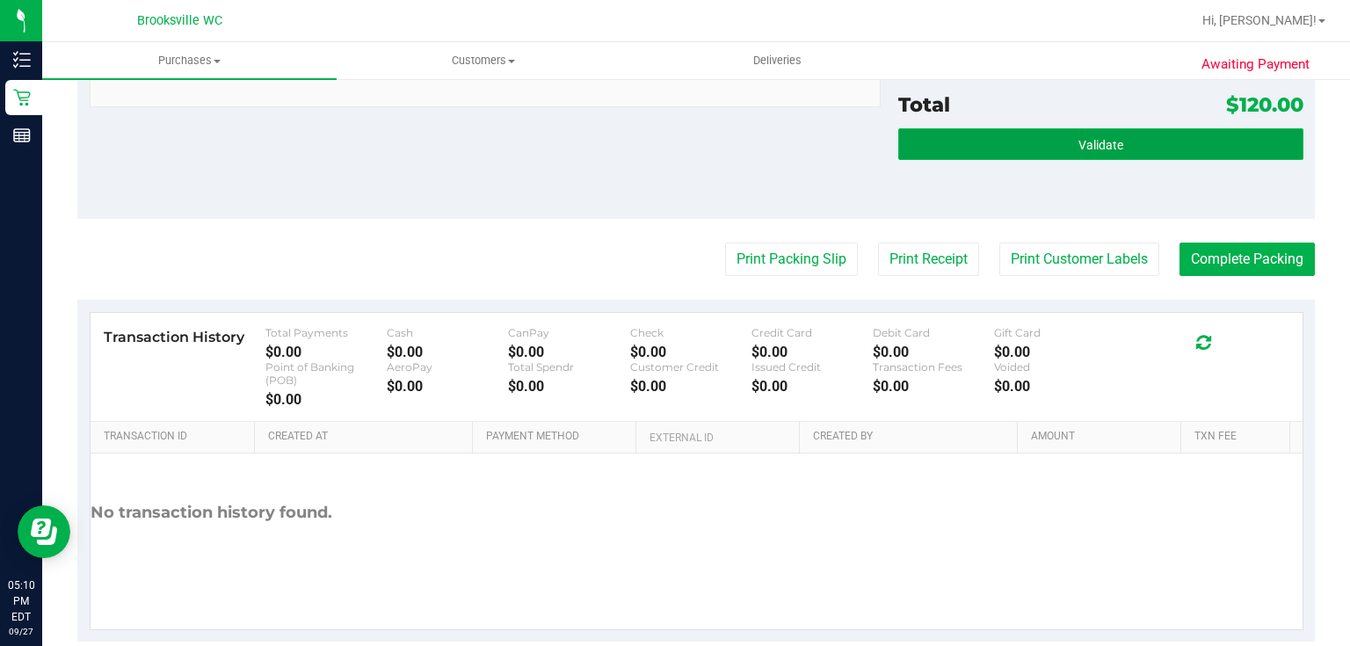
click at [1050, 145] on button "Validate" at bounding box center [1100, 144] width 404 height 32
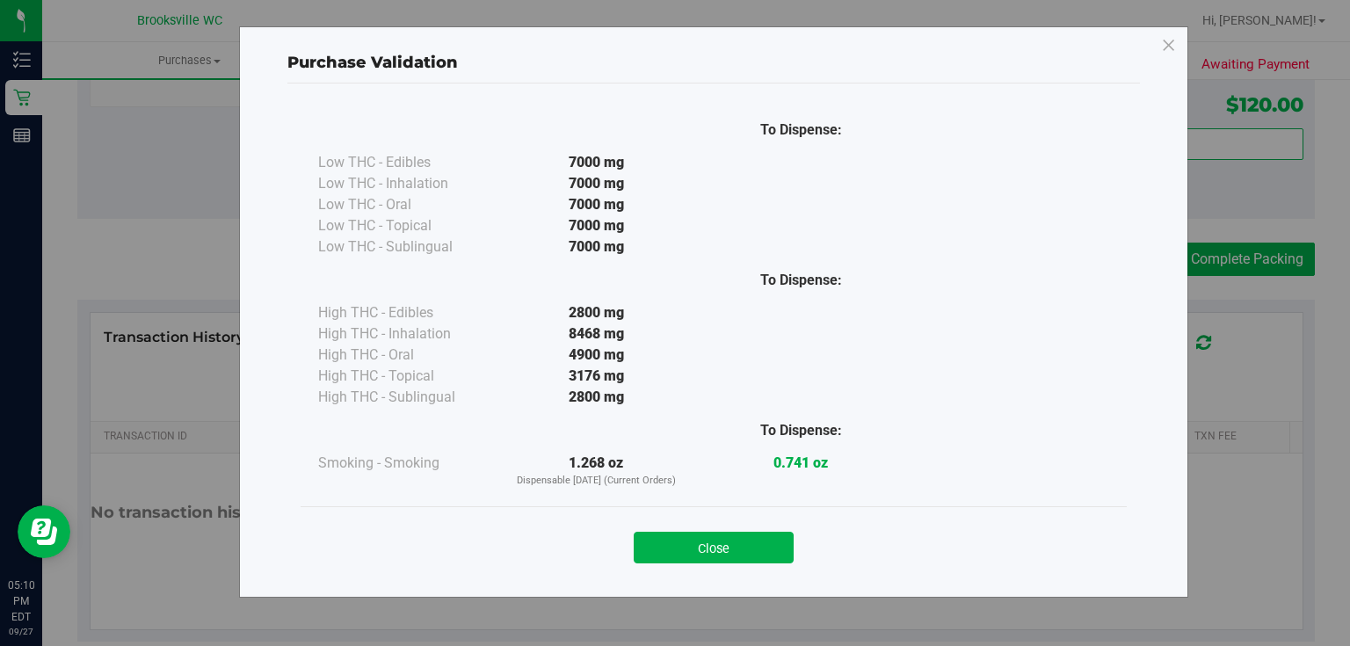
click at [732, 564] on div "Close" at bounding box center [714, 541] width 826 height 71
click at [788, 553] on button "Close" at bounding box center [714, 548] width 160 height 32
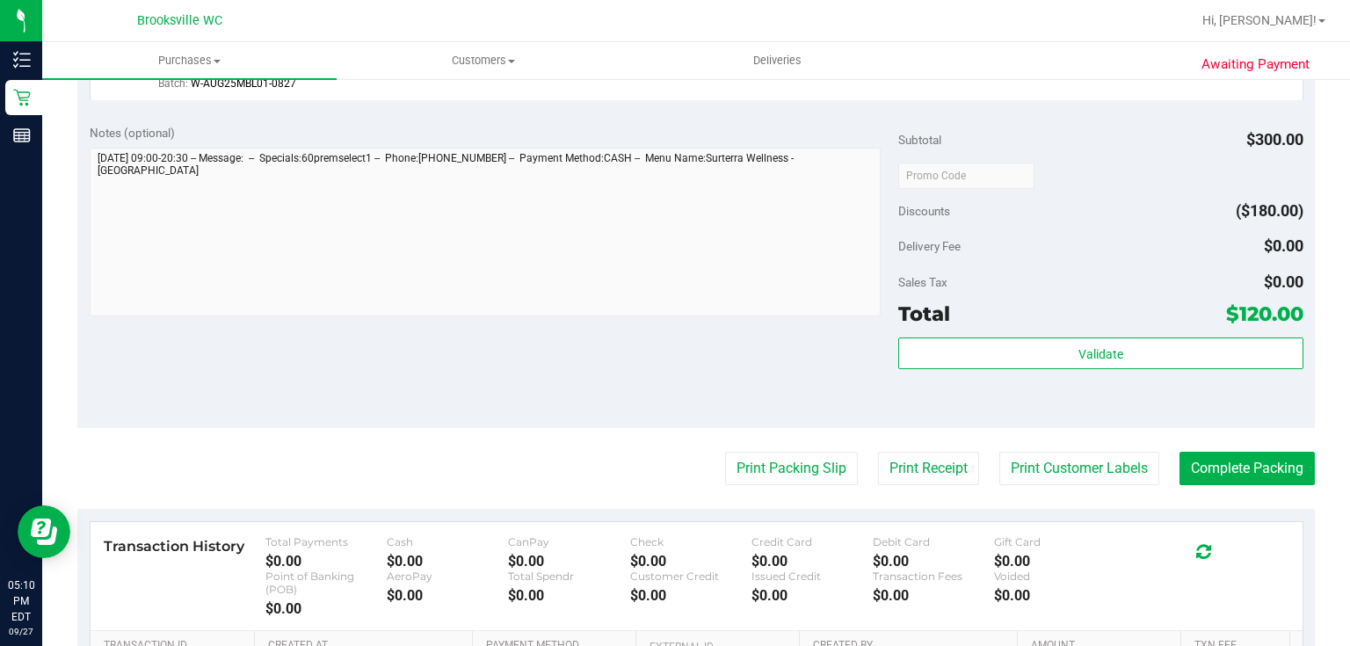
scroll to position [633, 0]
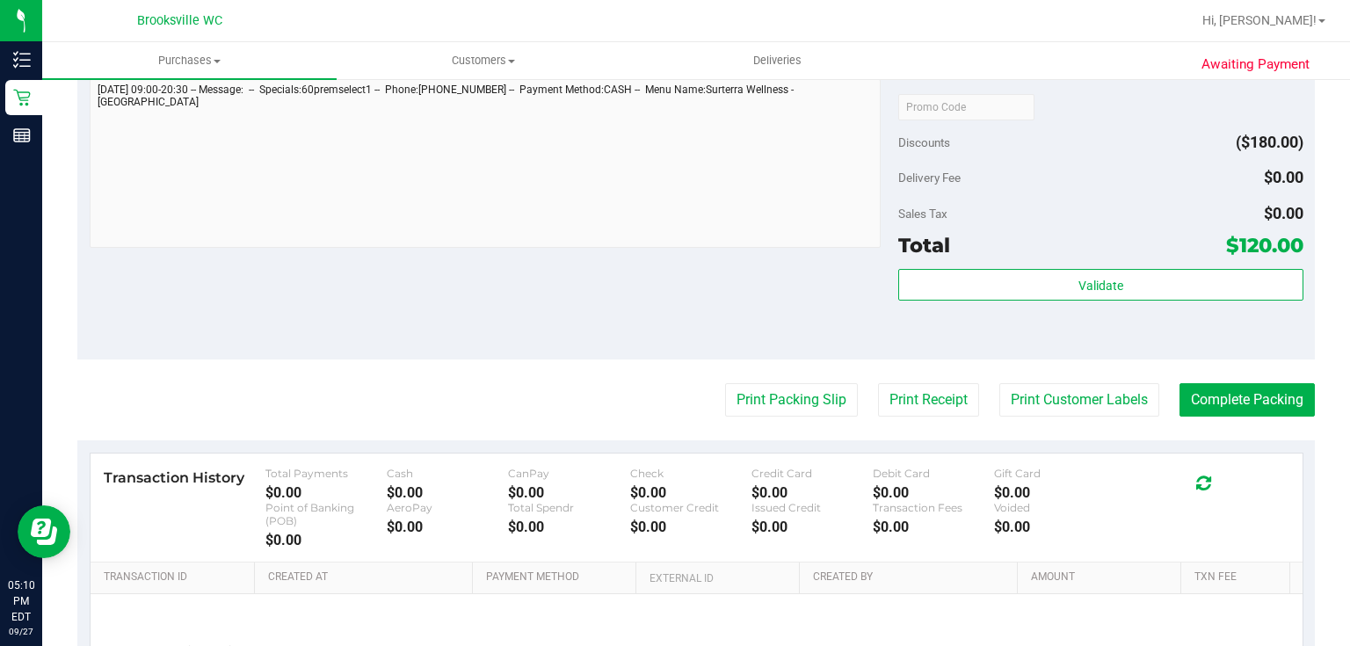
click at [1206, 416] on purchase-details "Back Edit Purchase Cancel Purchase View Profile # 12017261 BioTrack ID: - Submi…" at bounding box center [696, 122] width 1238 height 1320
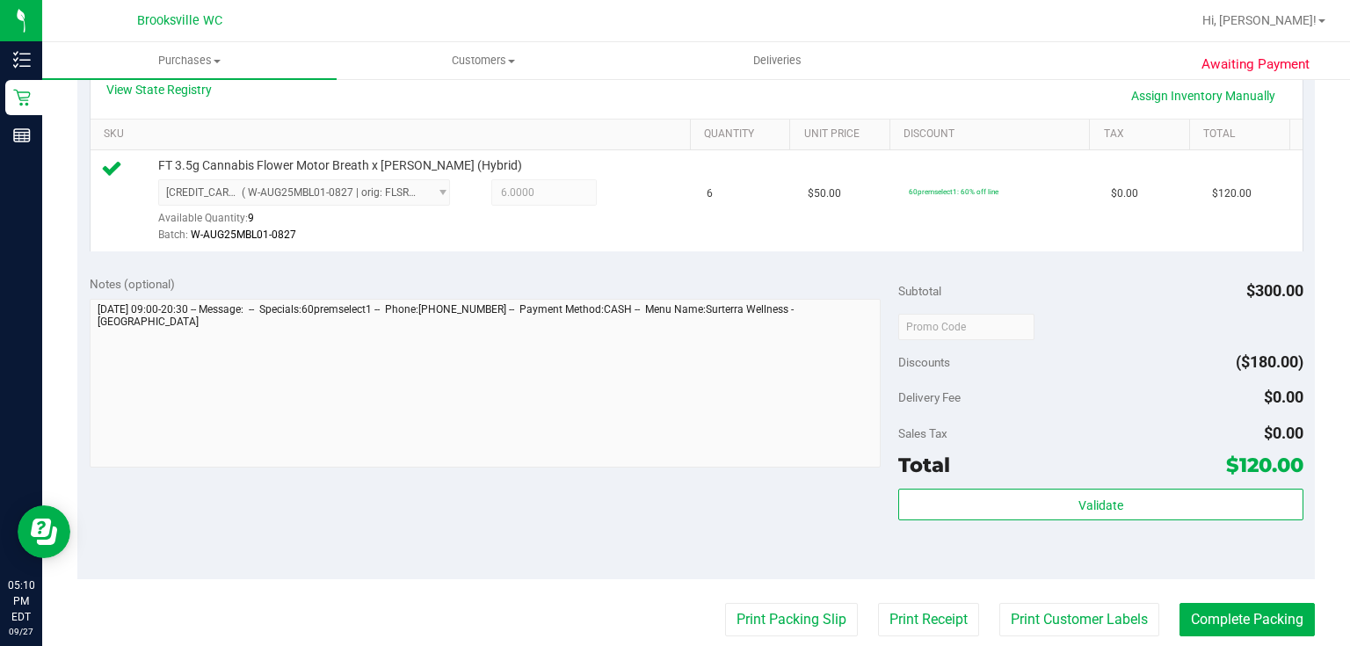
scroll to position [703, 0]
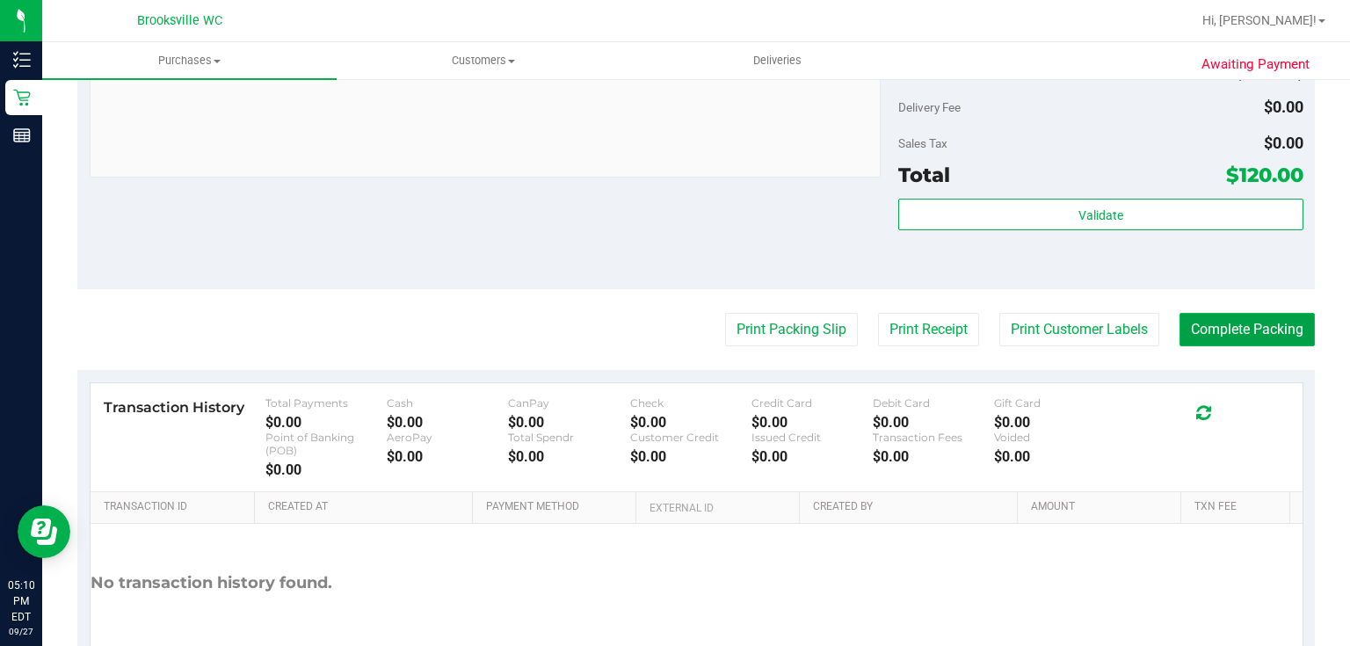
click at [1216, 334] on button "Complete Packing" at bounding box center [1247, 329] width 135 height 33
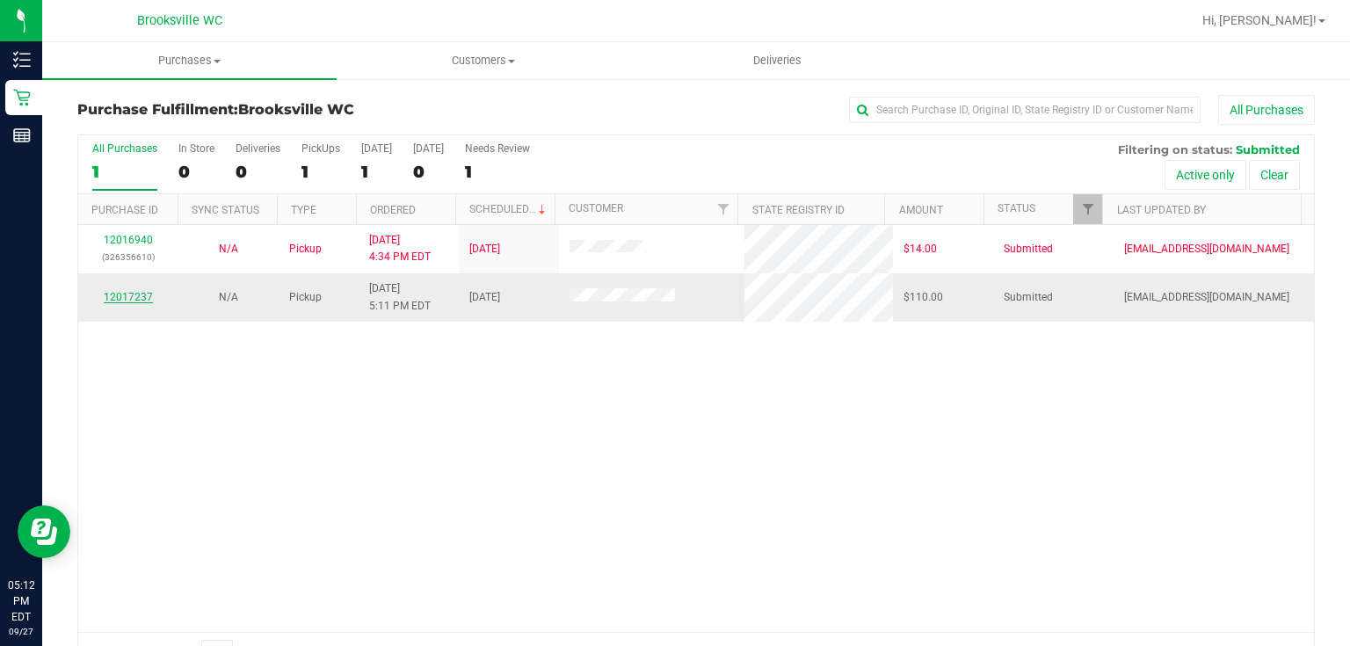
click at [141, 295] on link "12017237" at bounding box center [128, 297] width 49 height 12
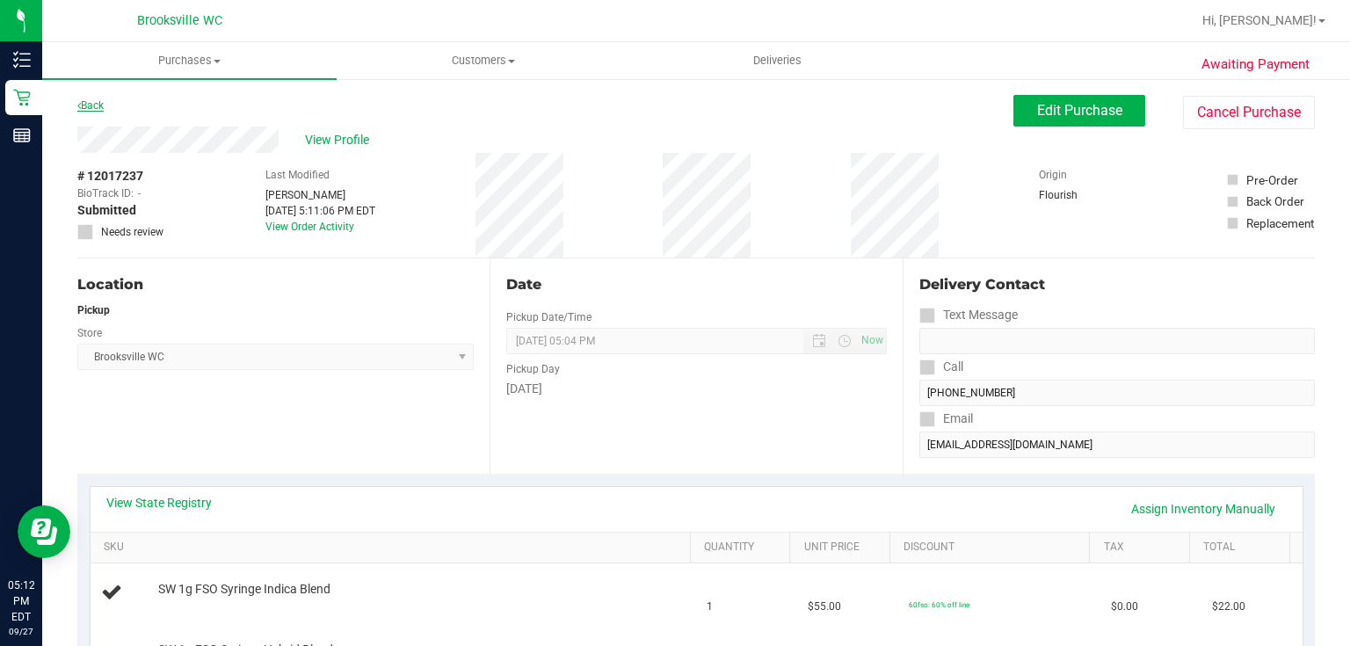
click at [89, 105] on link "Back" at bounding box center [90, 105] width 26 height 12
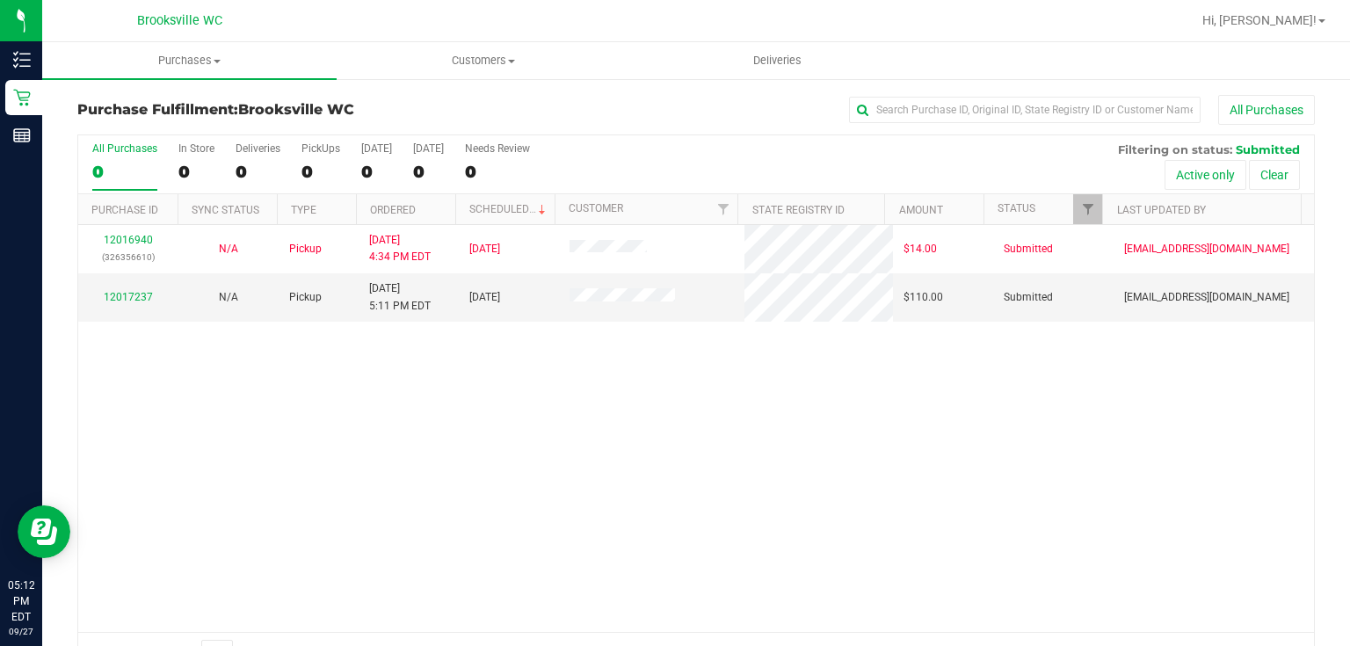
click at [465, 102] on h3 "Purchase Fulfillment: [GEOGRAPHIC_DATA] WC" at bounding box center [283, 110] width 412 height 16
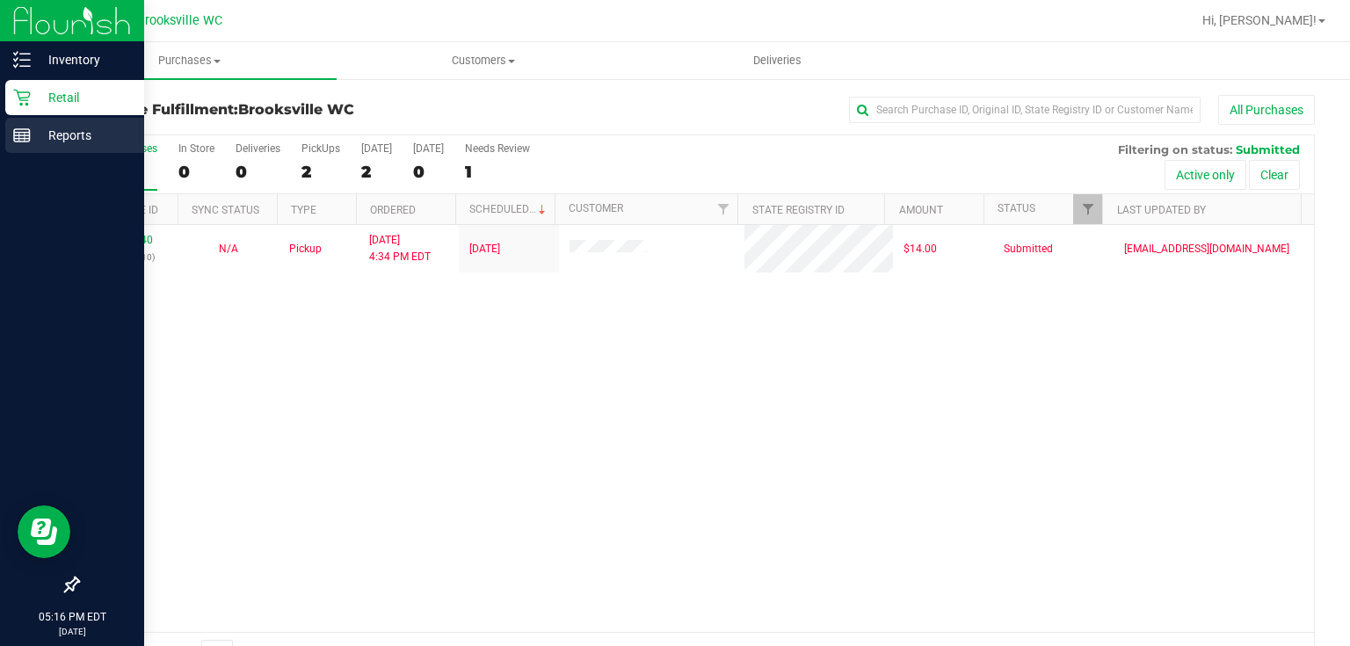
click at [49, 130] on p "Reports" at bounding box center [83, 135] width 105 height 21
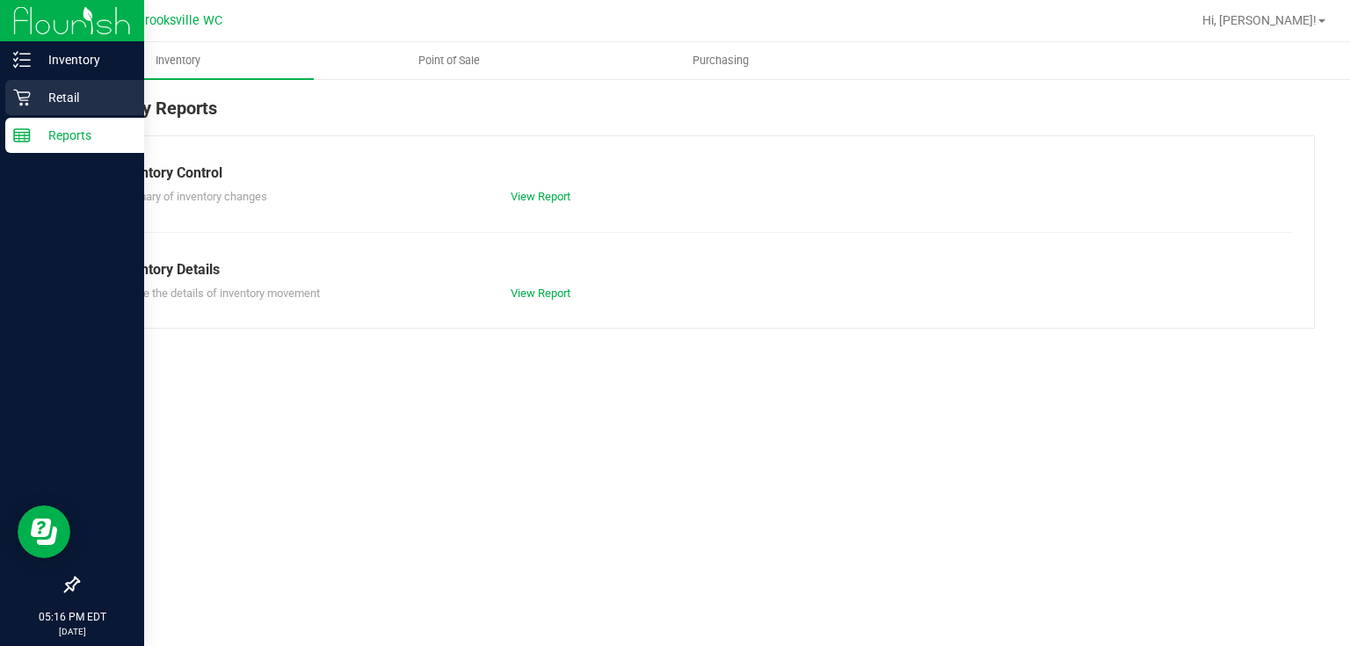
click at [21, 90] on icon at bounding box center [22, 98] width 18 height 18
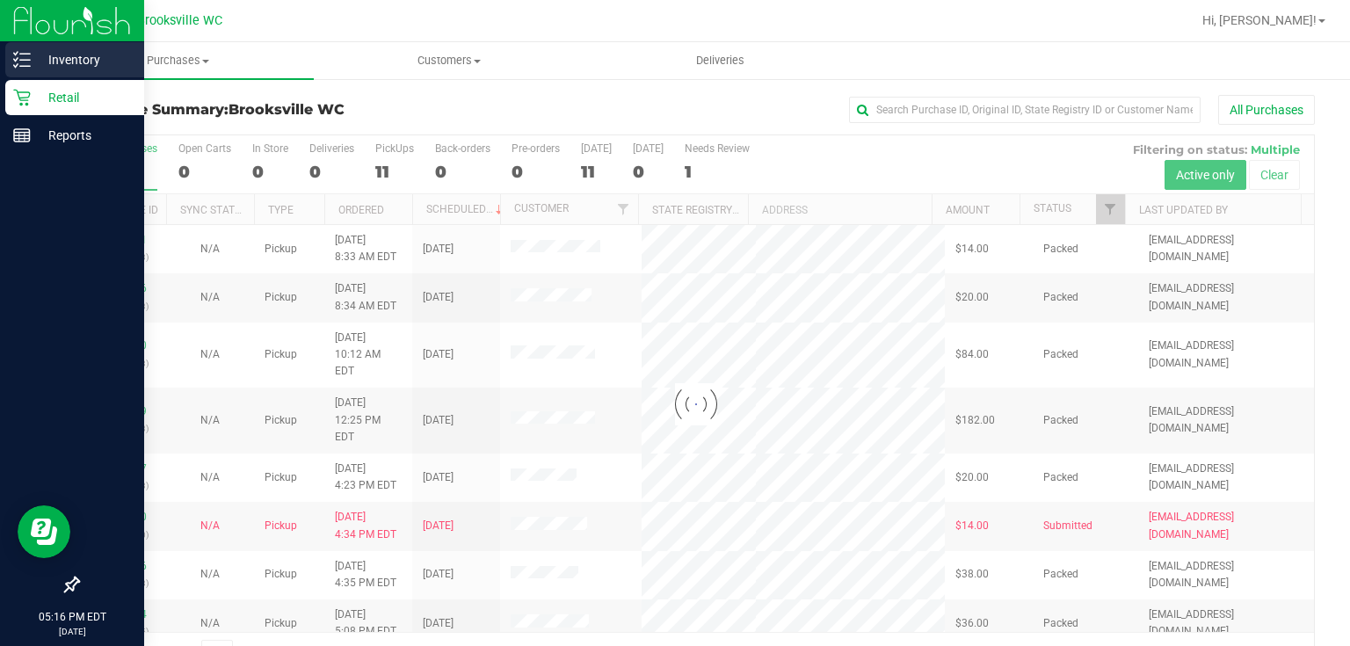
click at [123, 61] on p "Inventory" at bounding box center [83, 59] width 105 height 21
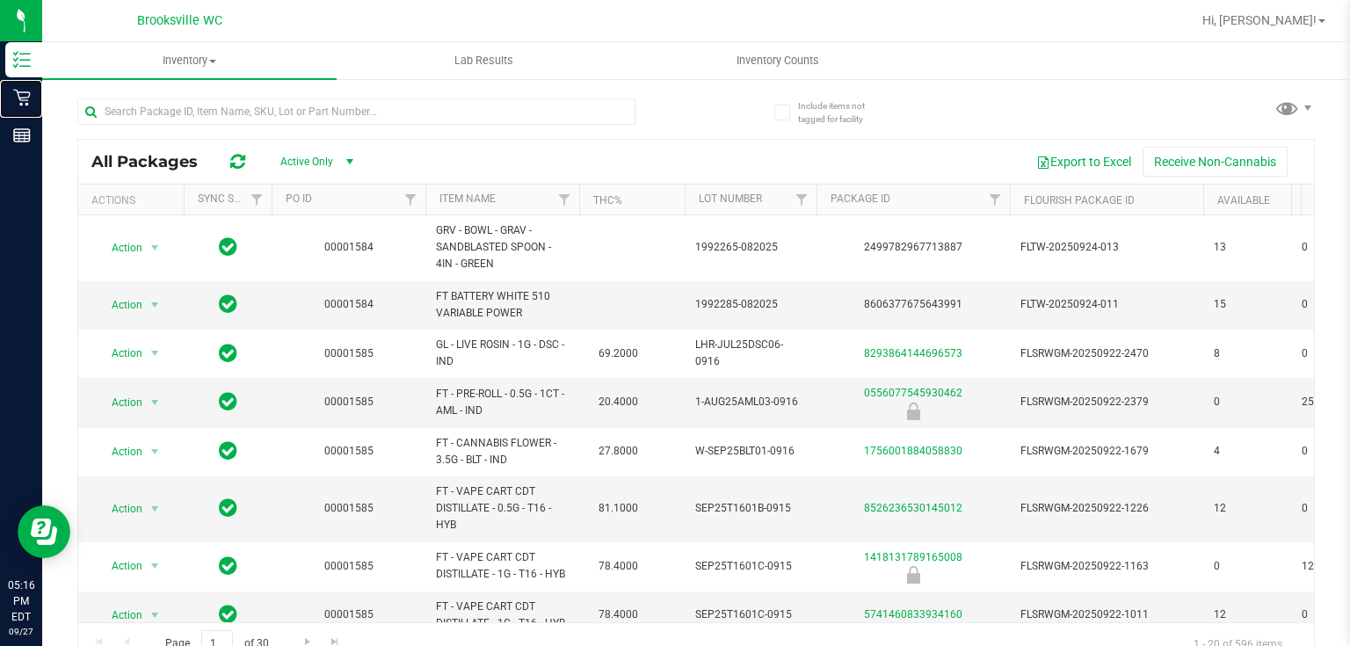
click at [0, 0] on p "Retail" at bounding box center [0, 0] width 0 height 0
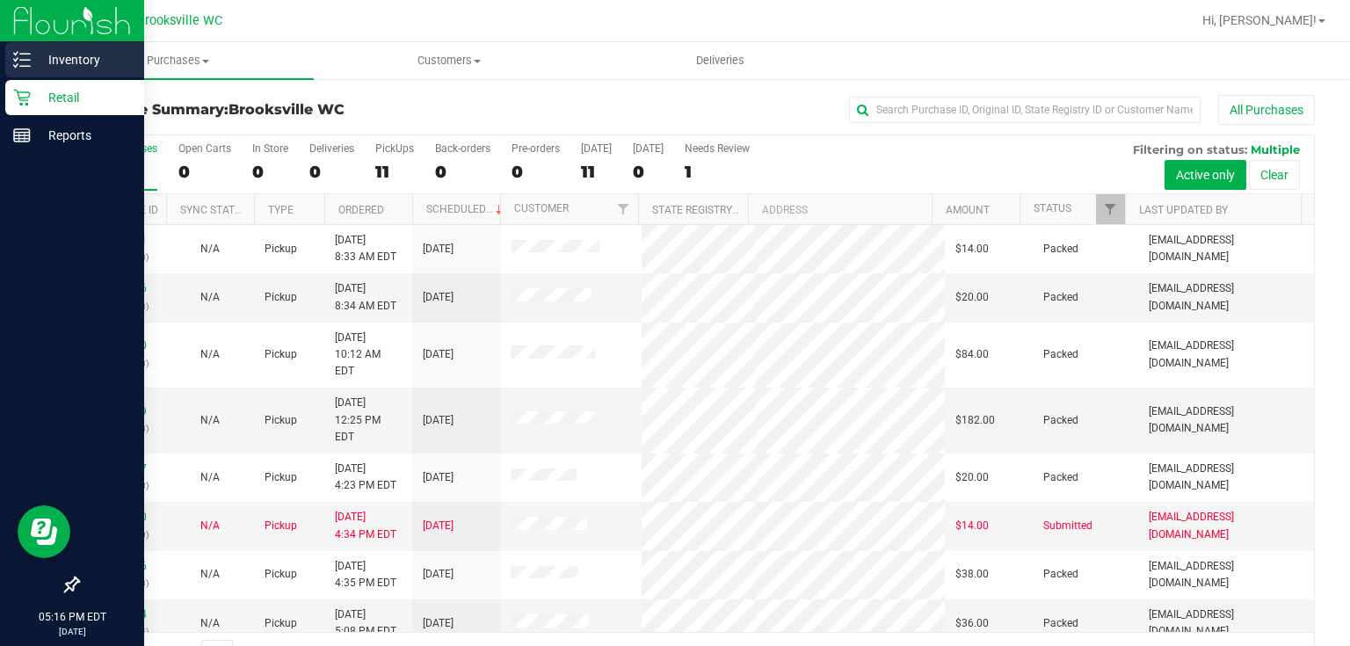
click at [32, 60] on p "Inventory" at bounding box center [83, 59] width 105 height 21
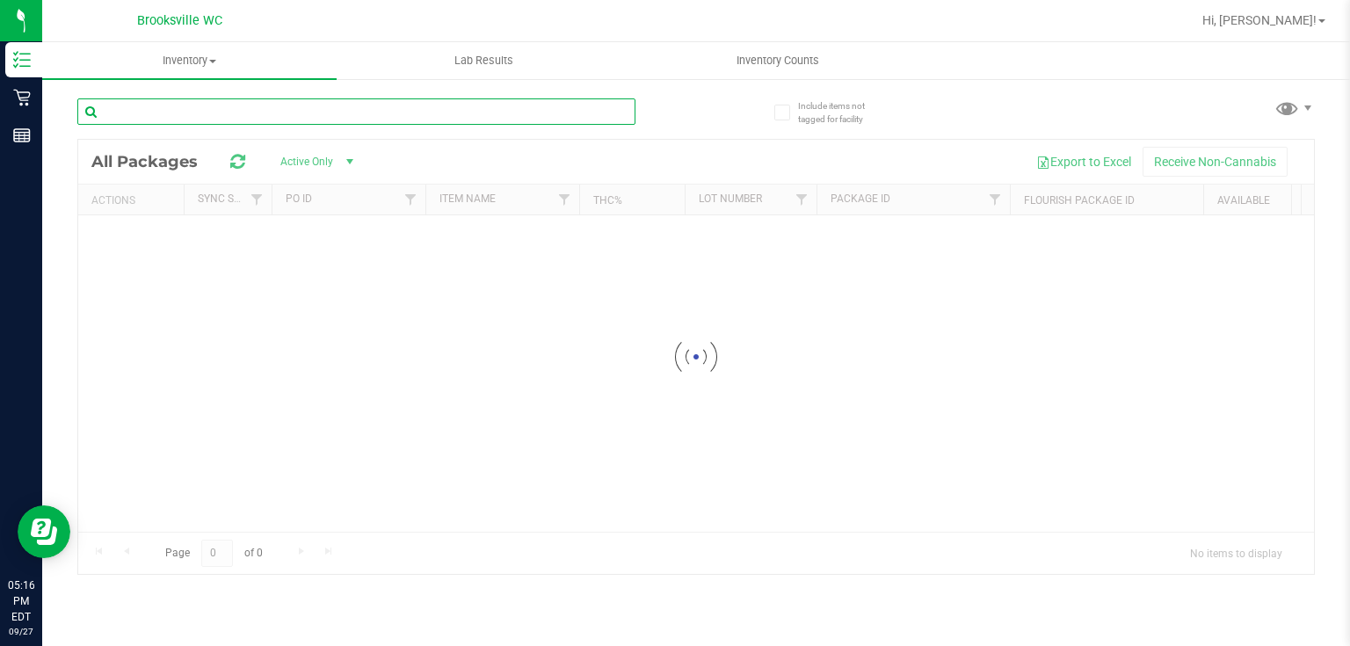
click at [197, 114] on input "text" at bounding box center [356, 111] width 558 height 26
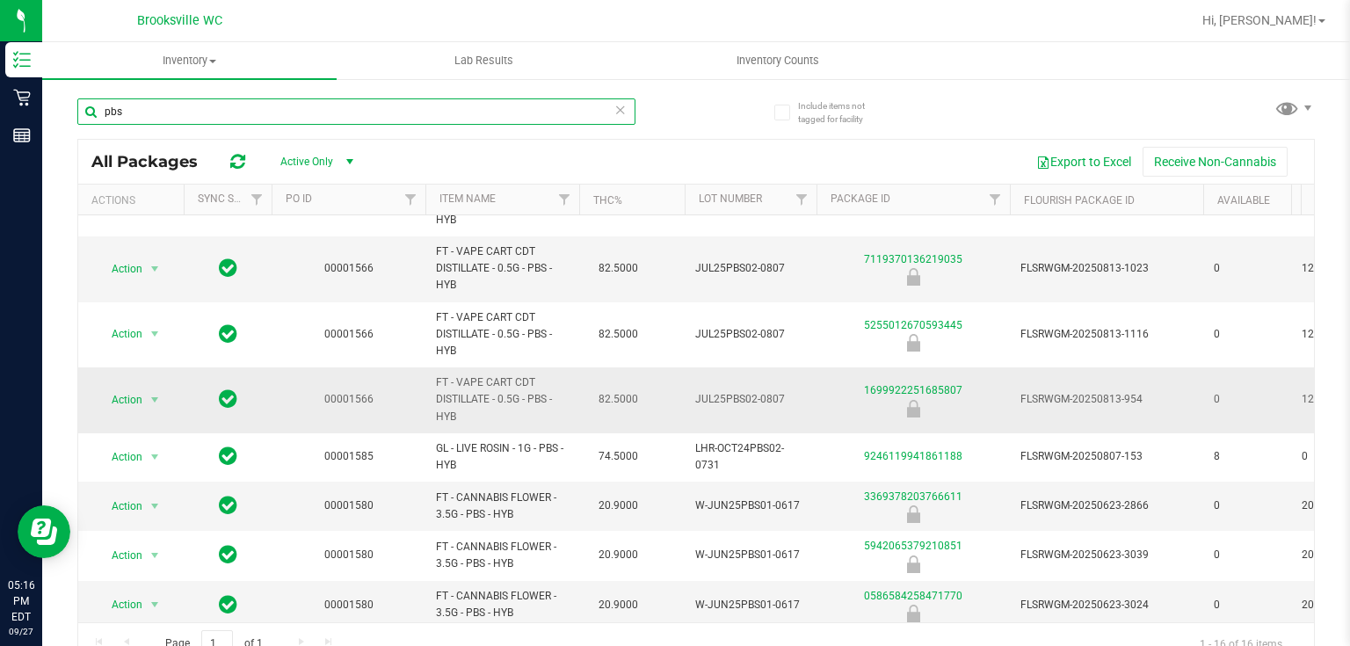
scroll to position [281, 0]
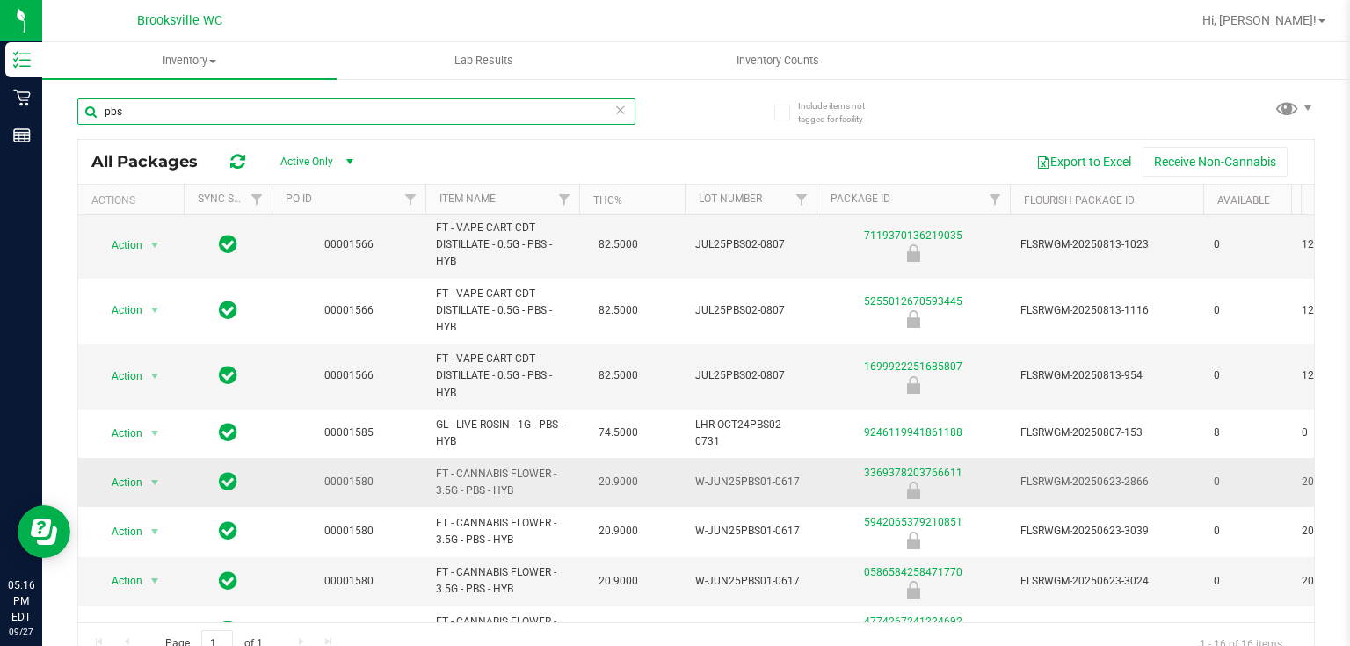
type input "pbs"
click at [731, 483] on td "W-JUN25PBS01-0617" at bounding box center [751, 482] width 132 height 49
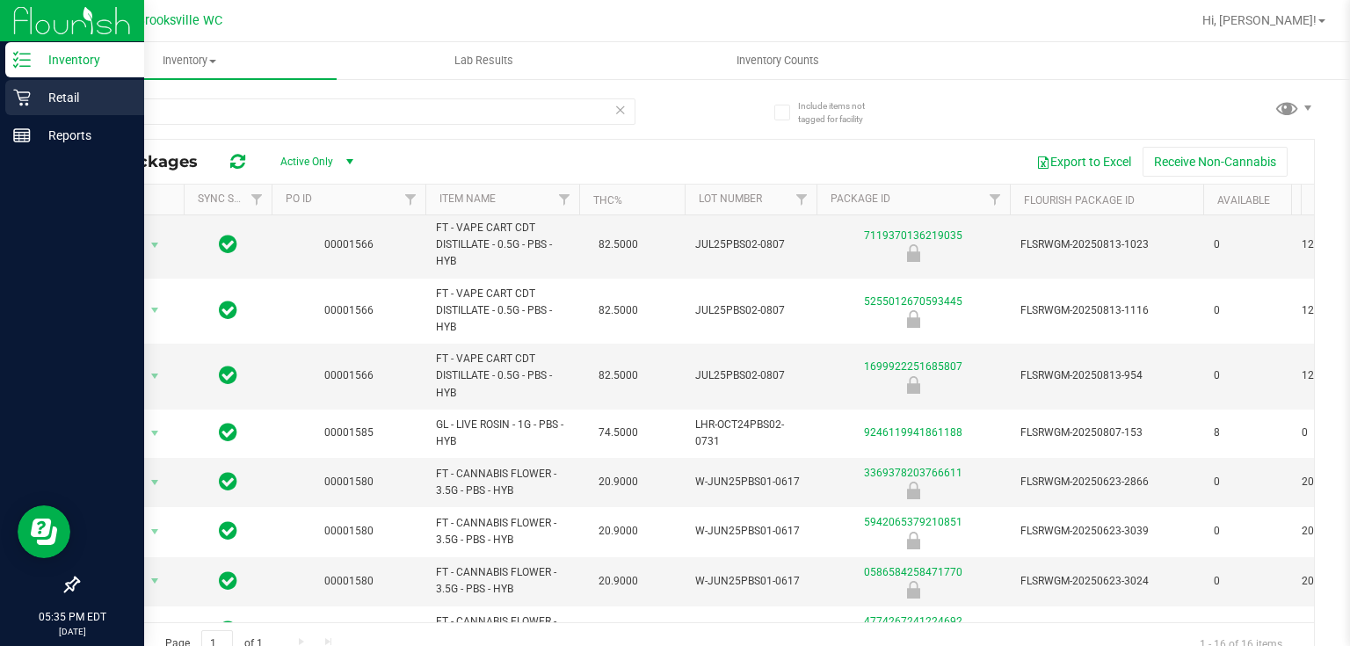
click at [34, 100] on p "Retail" at bounding box center [83, 97] width 105 height 21
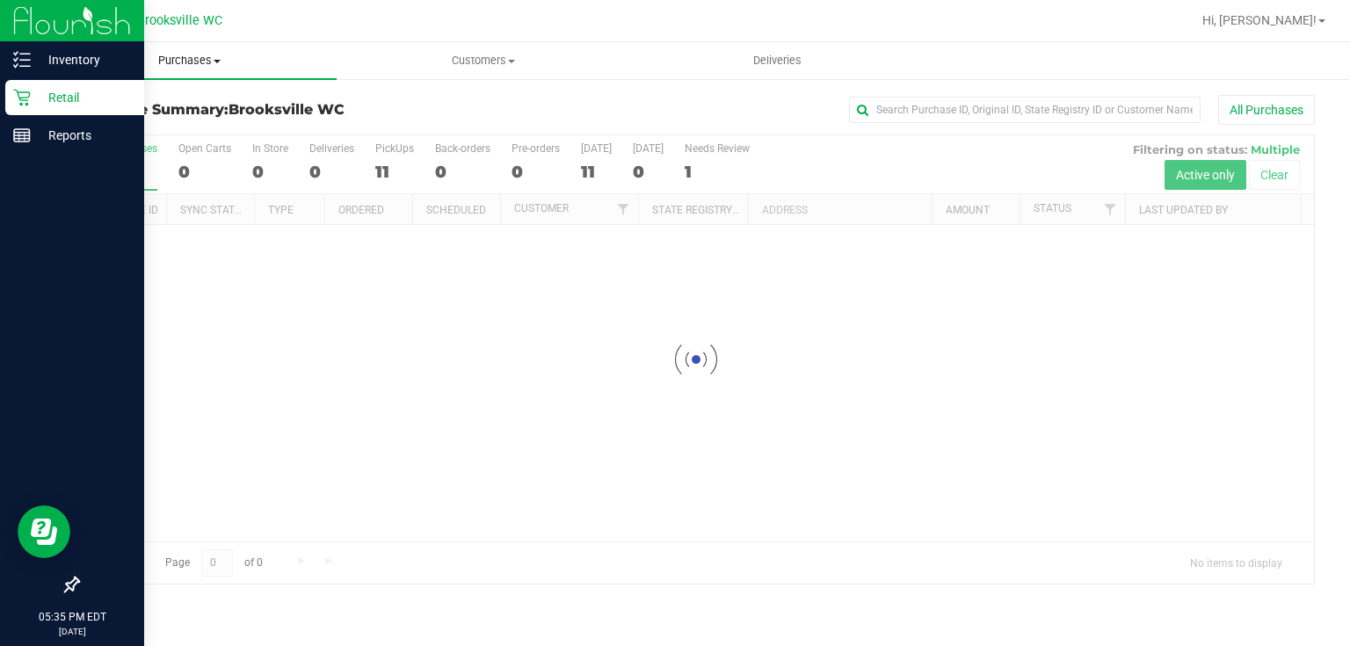
click at [183, 67] on span "Purchases" at bounding box center [189, 61] width 294 height 16
click at [183, 121] on li "Fulfillment" at bounding box center [189, 127] width 294 height 21
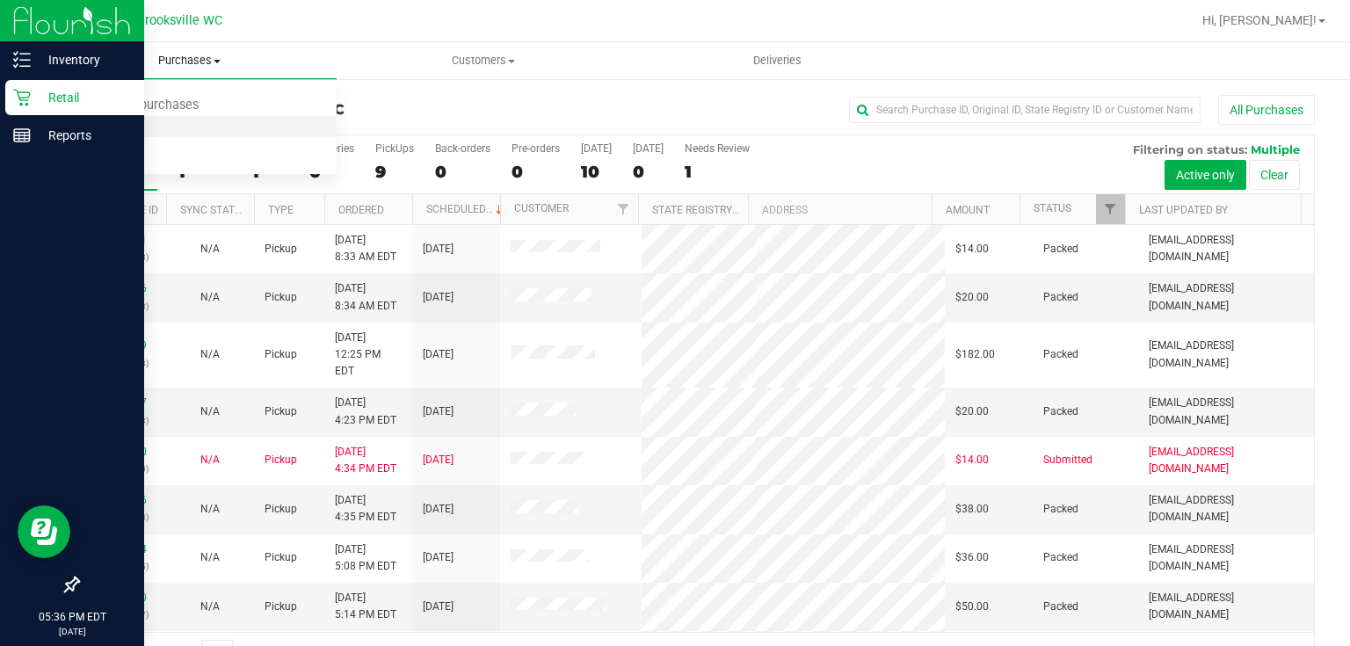
click at [129, 120] on span "Fulfillment" at bounding box center [96, 127] width 109 height 15
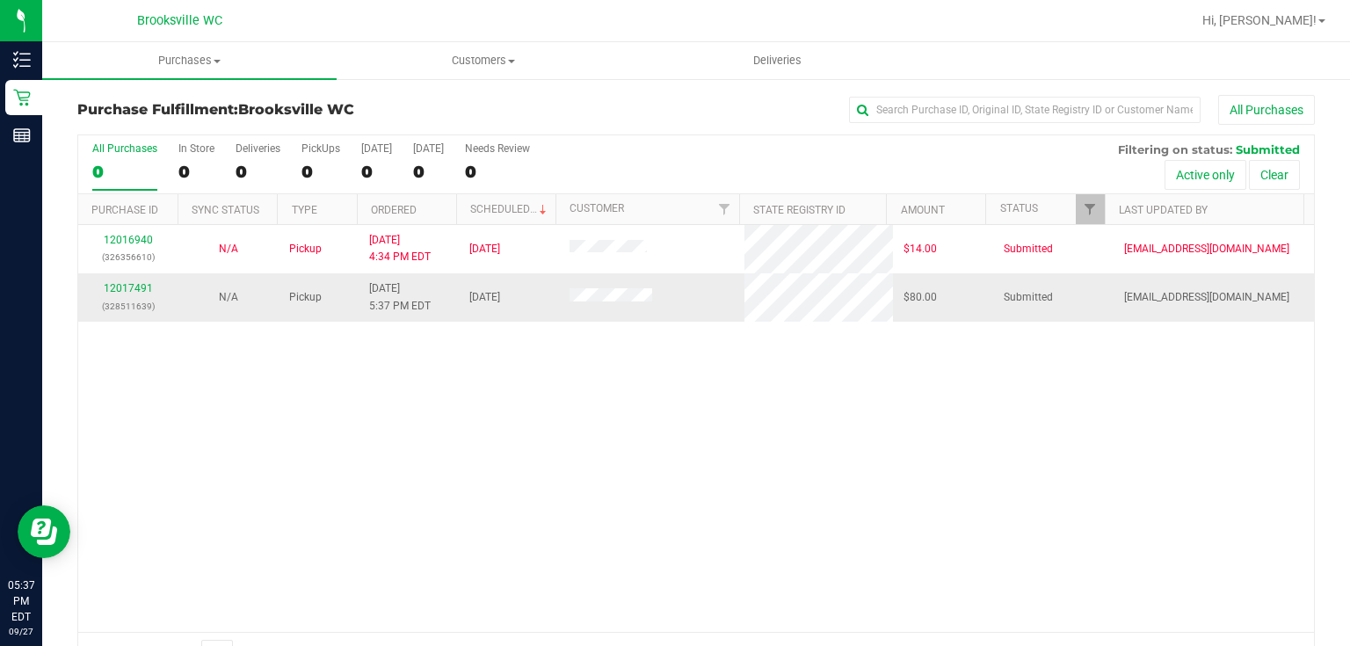
click at [130, 294] on div "12017491 (328511639)" at bounding box center [128, 296] width 79 height 33
click at [129, 290] on link "12017491" at bounding box center [128, 288] width 49 height 12
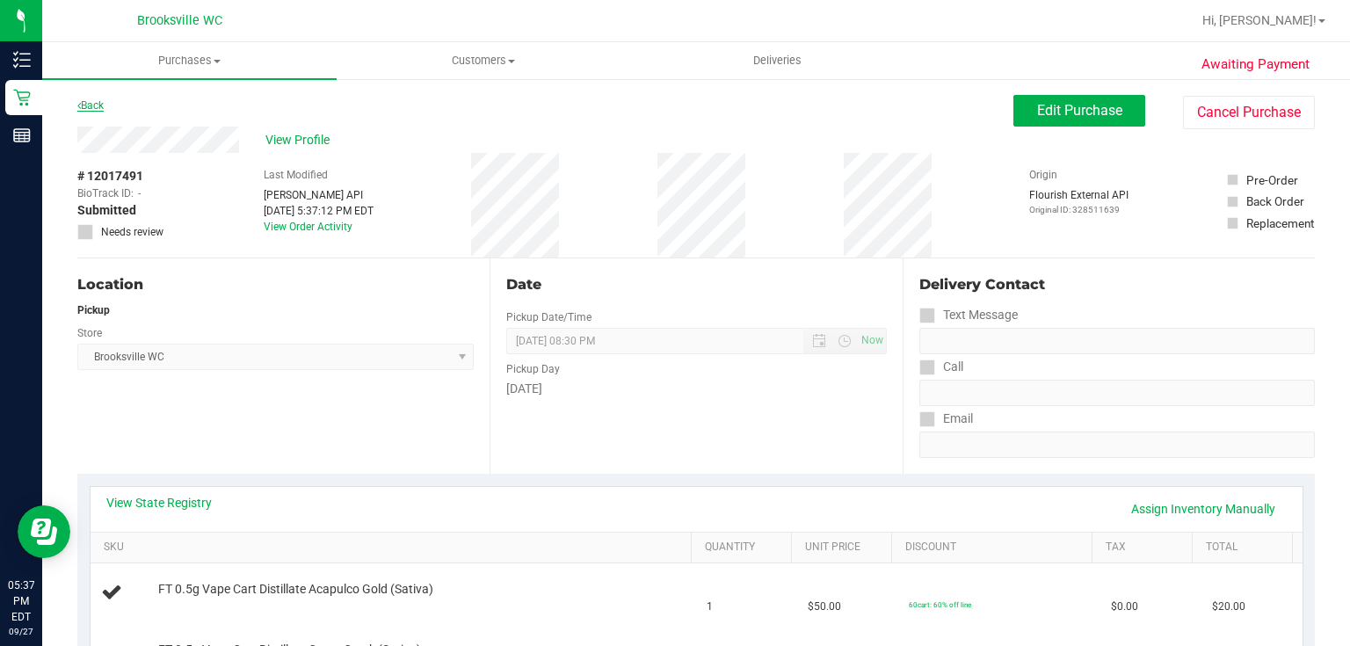
click at [98, 102] on link "Back" at bounding box center [90, 105] width 26 height 12
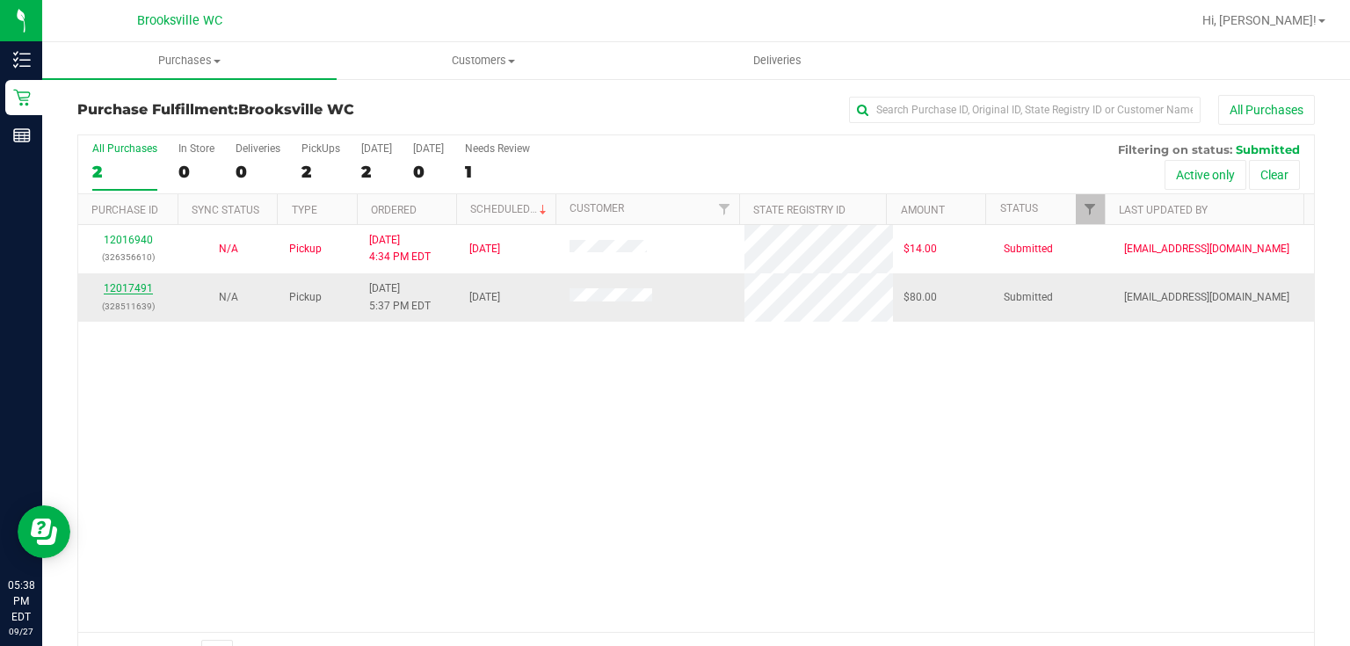
click at [127, 291] on link "12017491" at bounding box center [128, 288] width 49 height 12
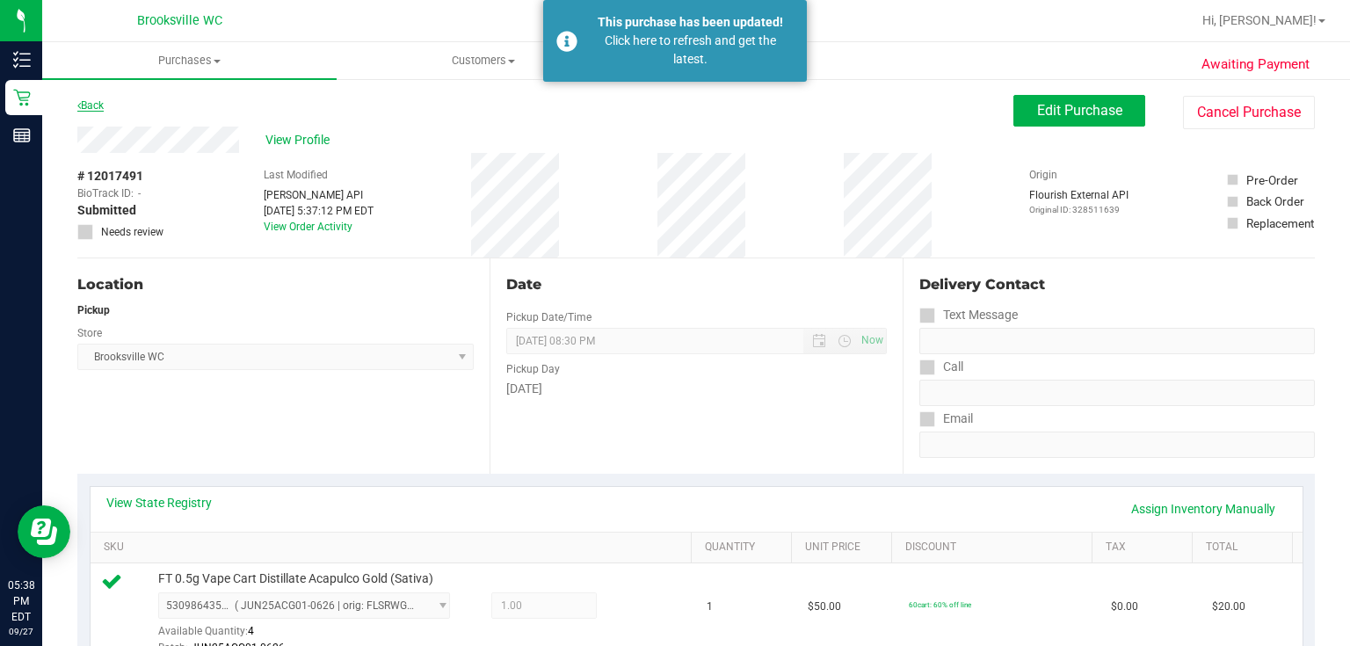
click at [94, 99] on link "Back" at bounding box center [90, 105] width 26 height 12
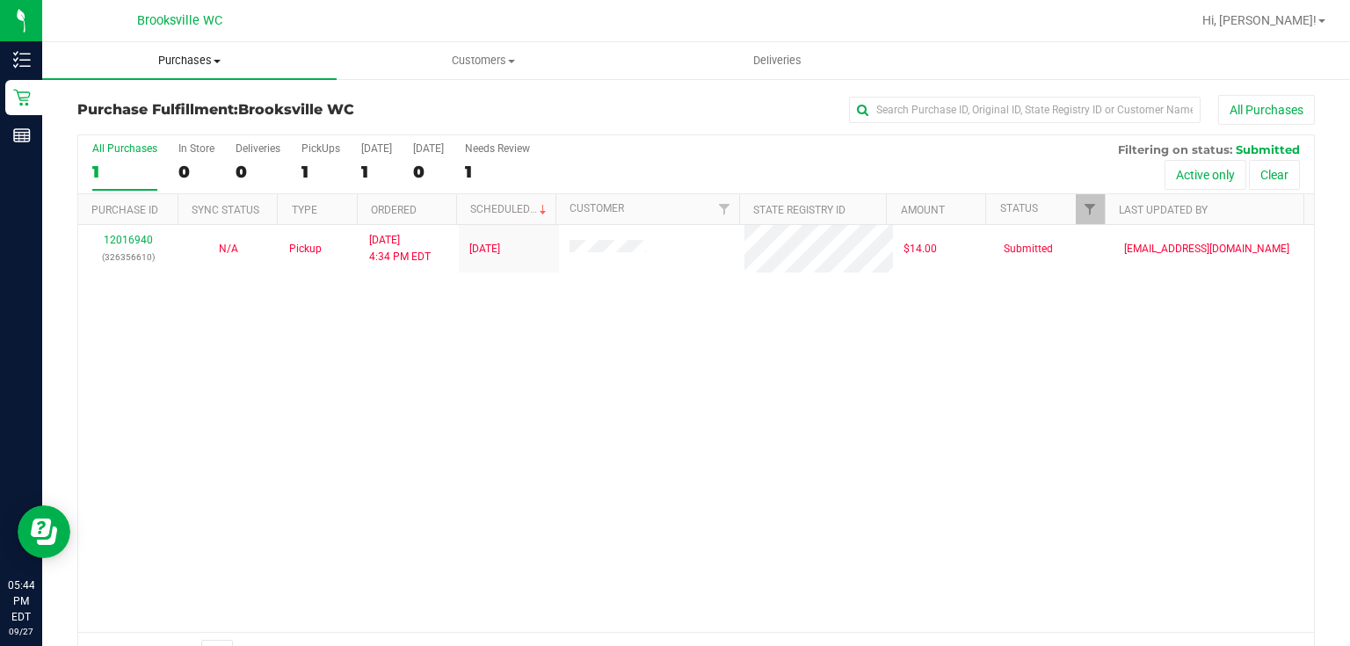
click at [137, 62] on span "Purchases" at bounding box center [189, 61] width 294 height 16
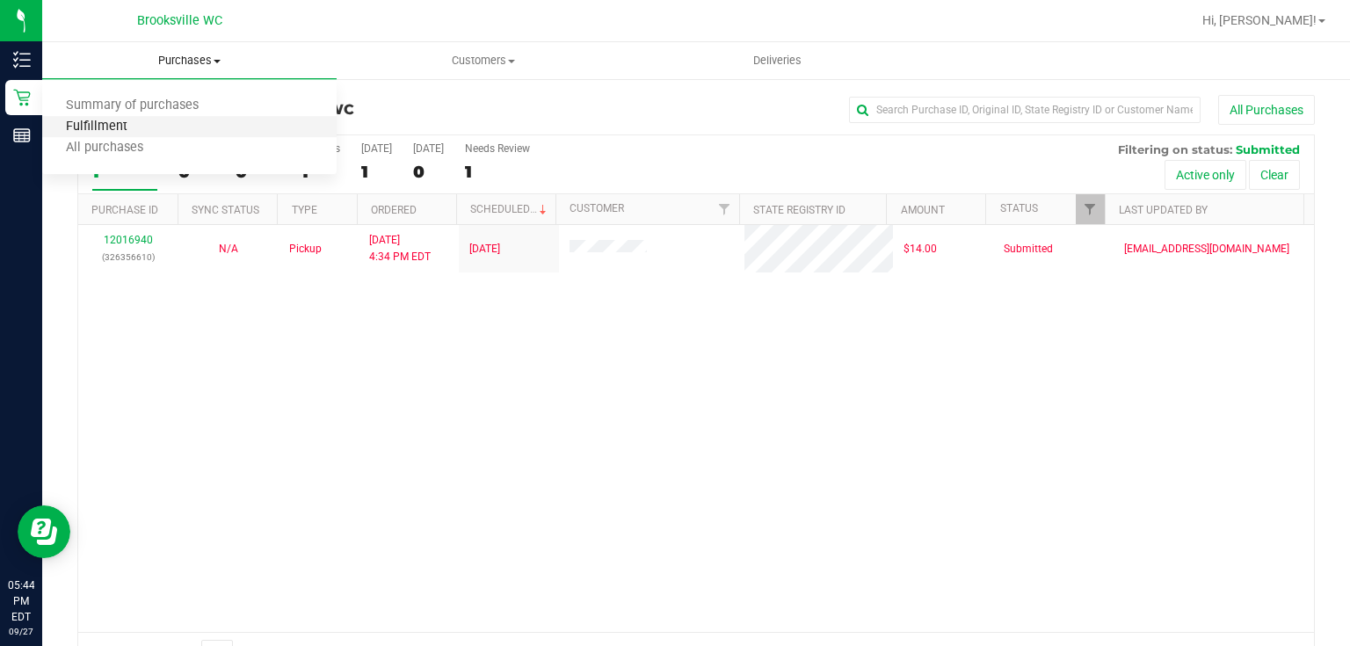
click at [122, 132] on span "Fulfillment" at bounding box center [96, 127] width 109 height 15
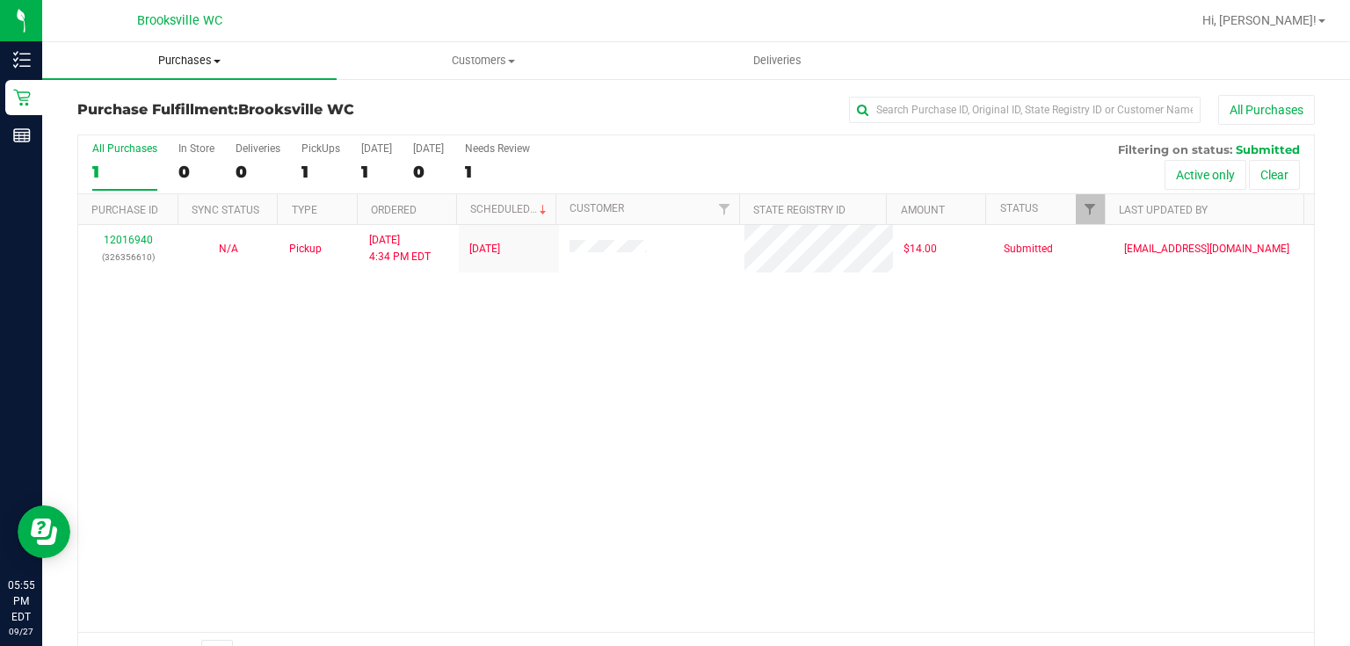
click at [171, 69] on uib-tab-heading "Purchases Summary of purchases Fulfillment All purchases" at bounding box center [189, 60] width 294 height 37
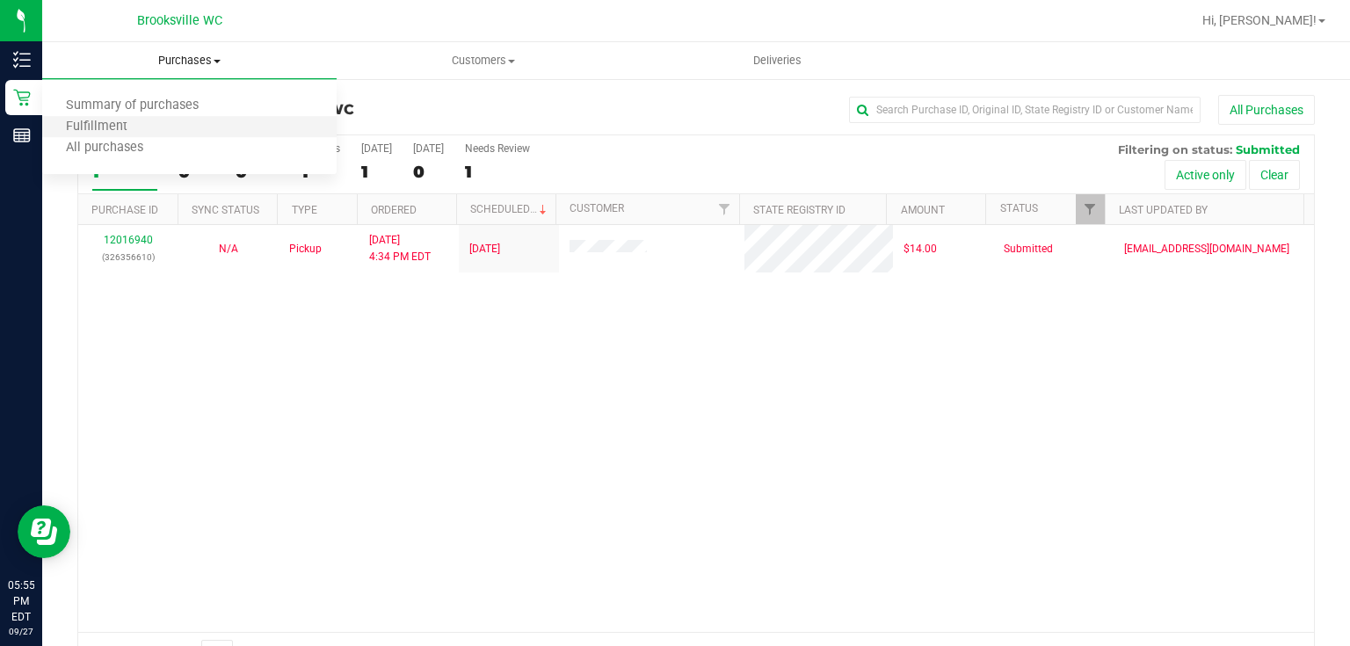
click at [151, 121] on li "Fulfillment" at bounding box center [189, 127] width 294 height 21
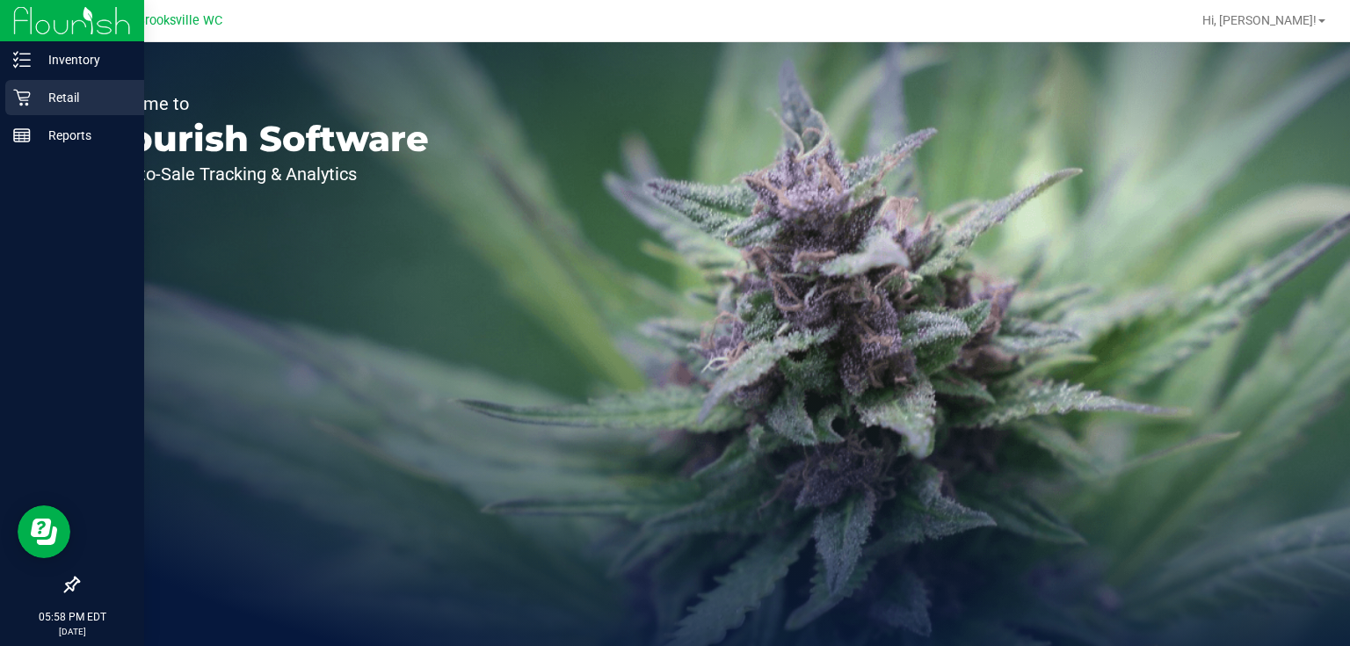
click at [102, 105] on p "Retail" at bounding box center [83, 97] width 105 height 21
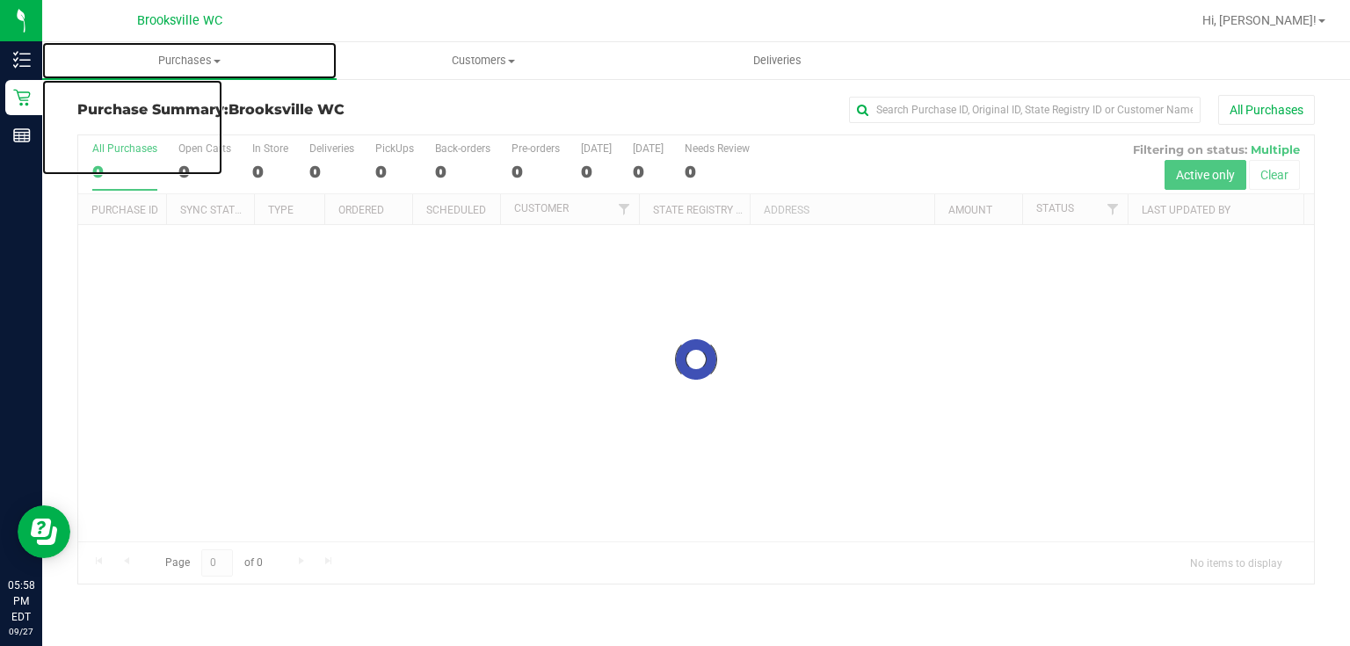
click at [174, 65] on span "Purchases" at bounding box center [189, 61] width 294 height 16
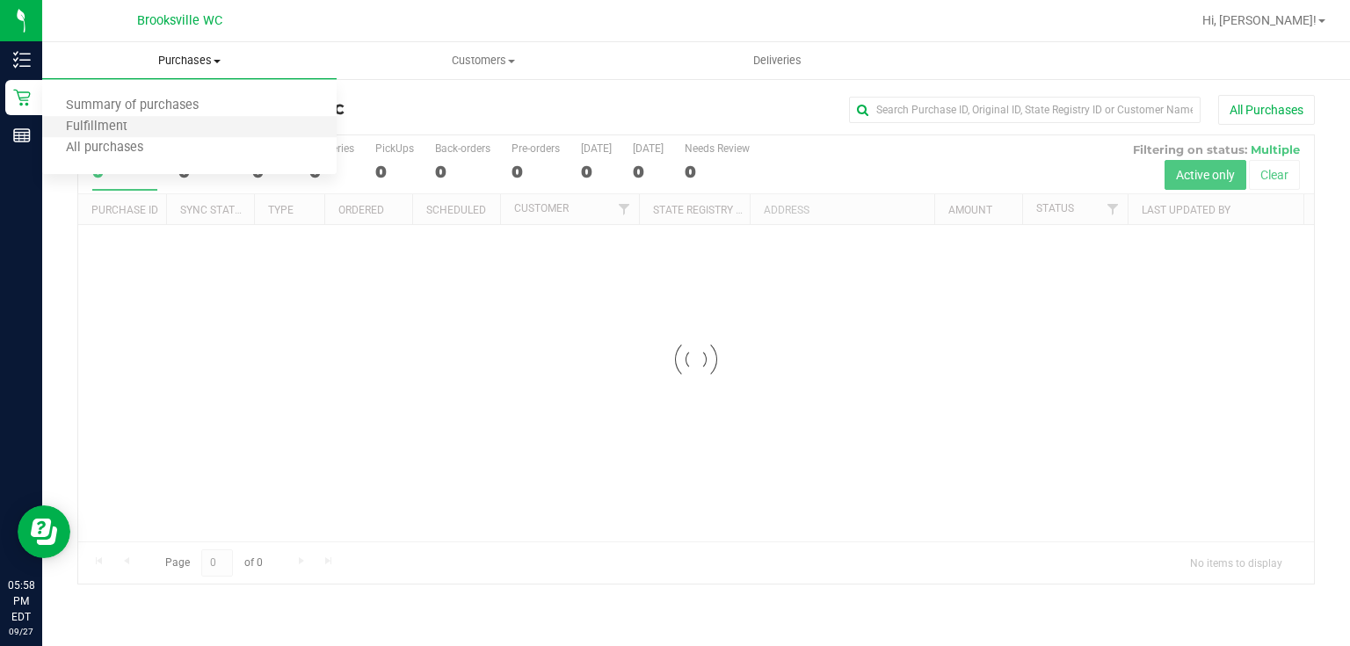
click at [183, 118] on li "Fulfillment" at bounding box center [189, 127] width 294 height 21
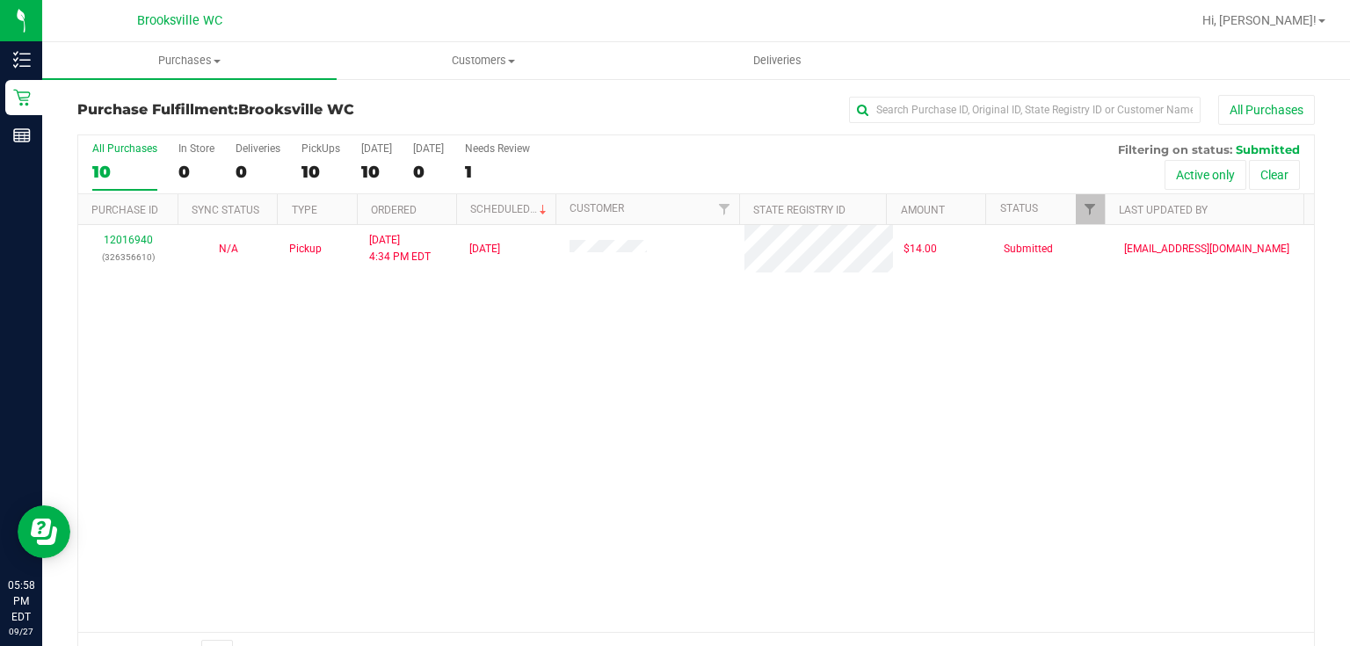
click at [766, 381] on div "12016940 (326356610) N/A Pickup 9/27/2025 4:34 PM EDT 9/27/2025 $14.00 Submitte…" at bounding box center [696, 428] width 1236 height 407
